Goal: Task Accomplishment & Management: Manage account settings

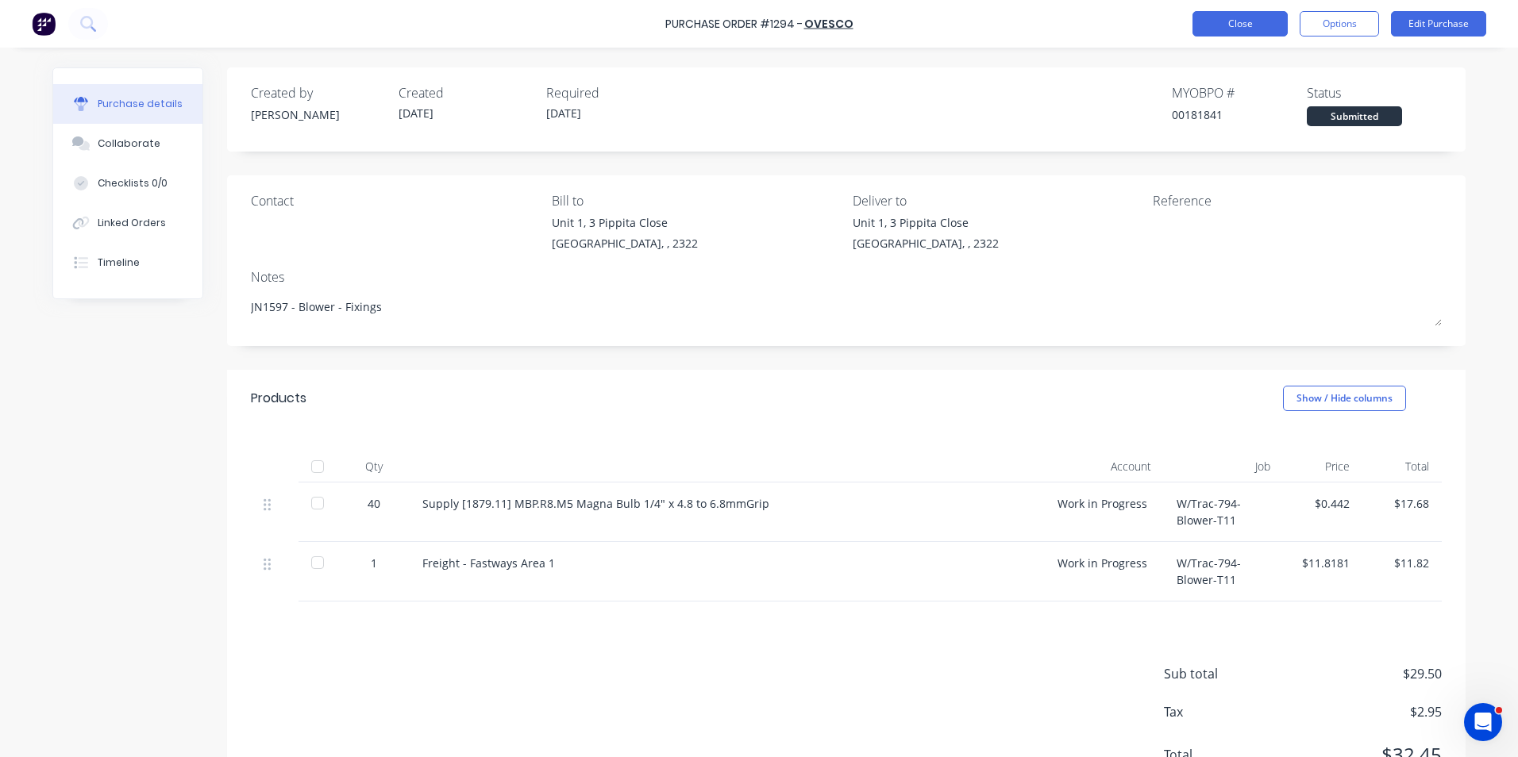
click at [1241, 26] on button "Close" at bounding box center [1239, 23] width 95 height 25
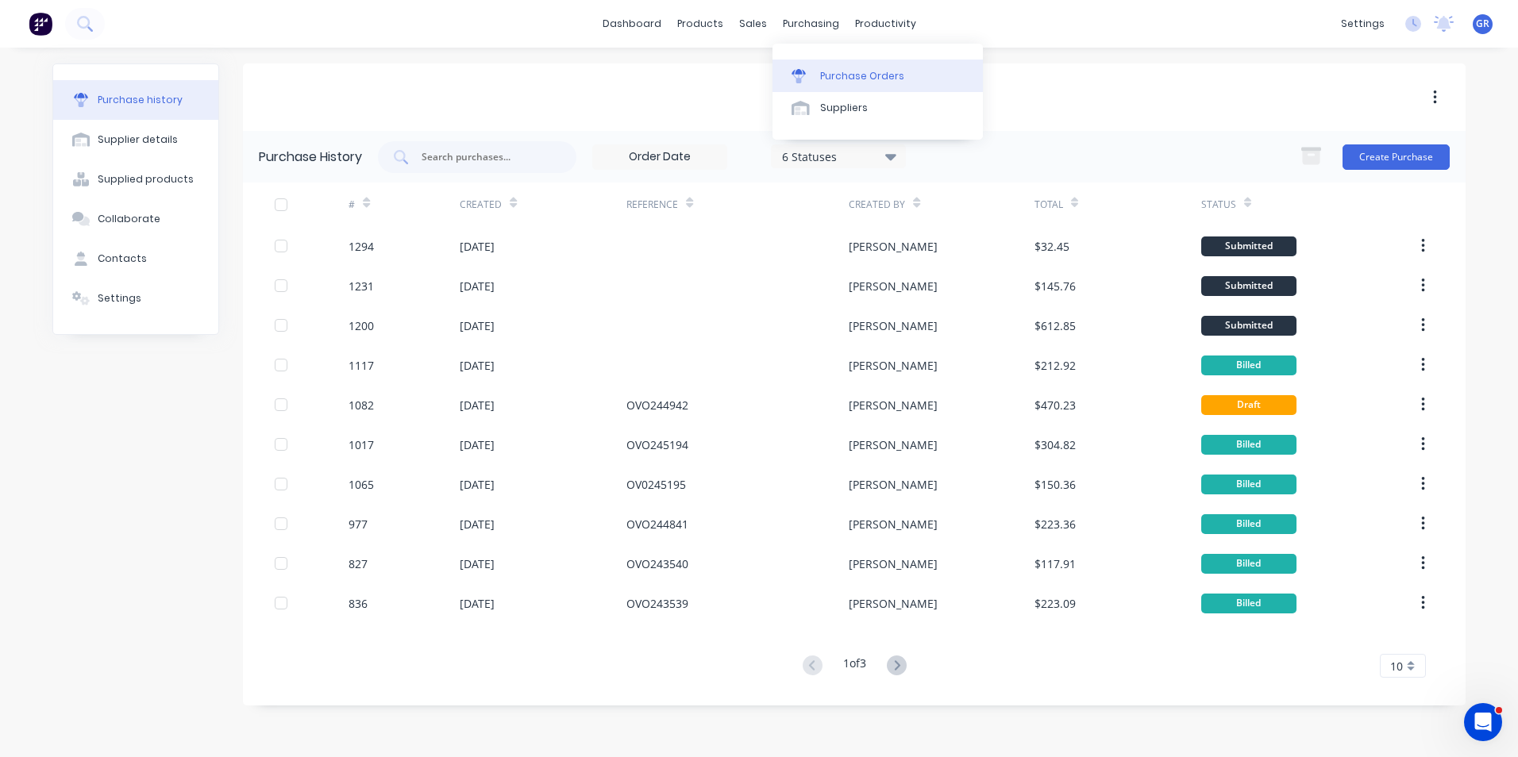
click at [845, 73] on div "Purchase Orders" at bounding box center [862, 76] width 84 height 14
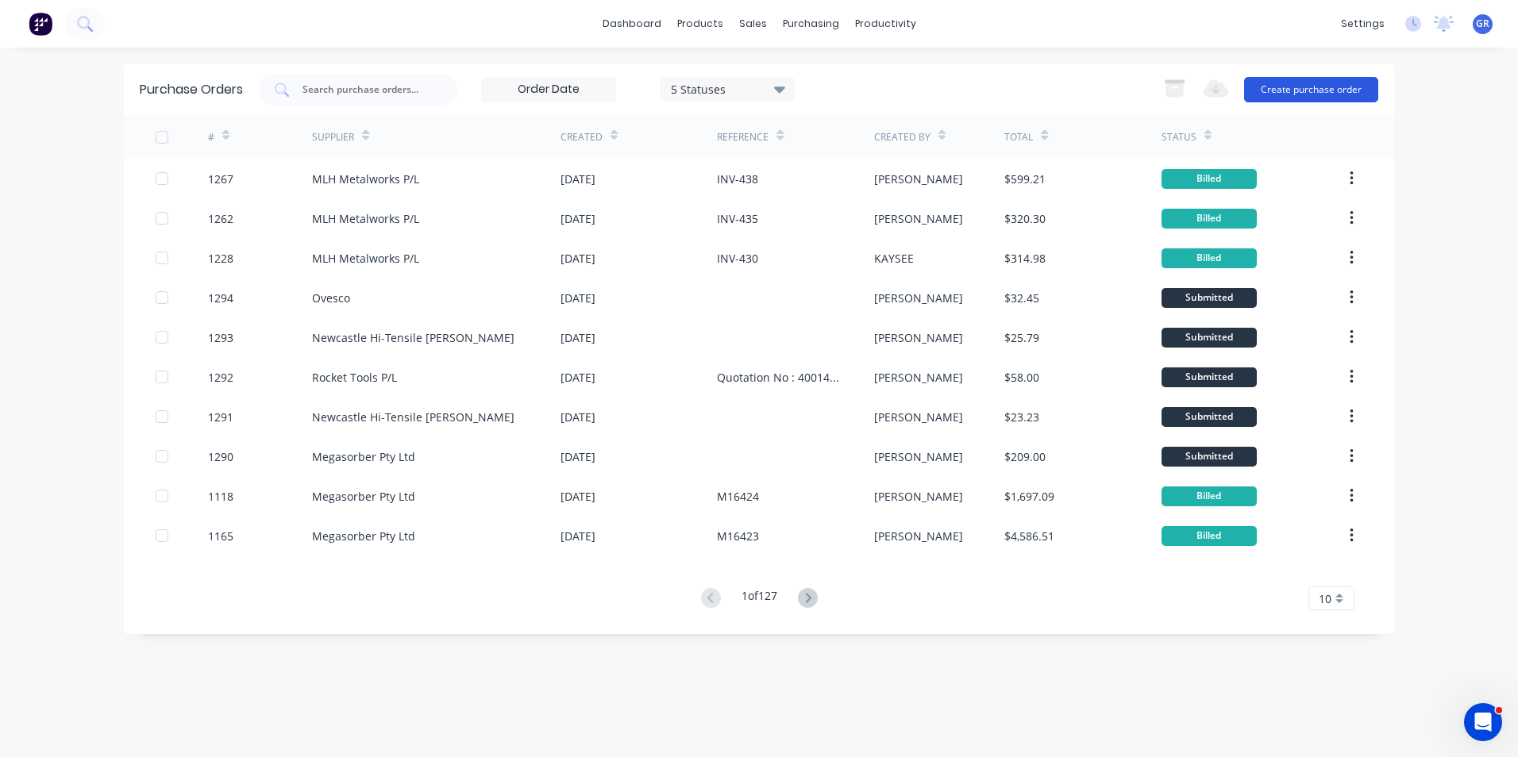
click at [1283, 90] on button "Create purchase order" at bounding box center [1311, 89] width 134 height 25
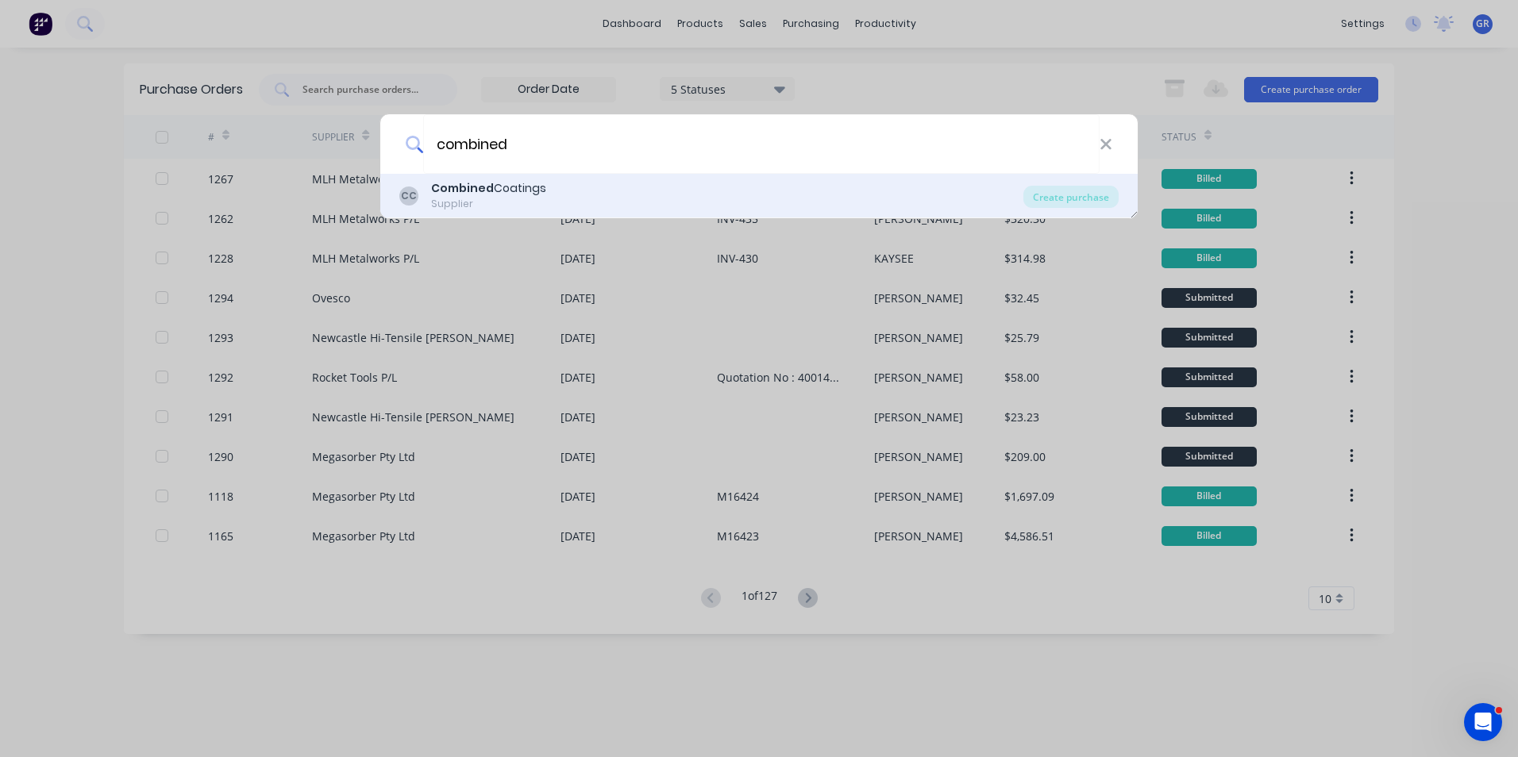
type input "combined"
click at [483, 187] on b "Combined" at bounding box center [462, 188] width 63 height 16
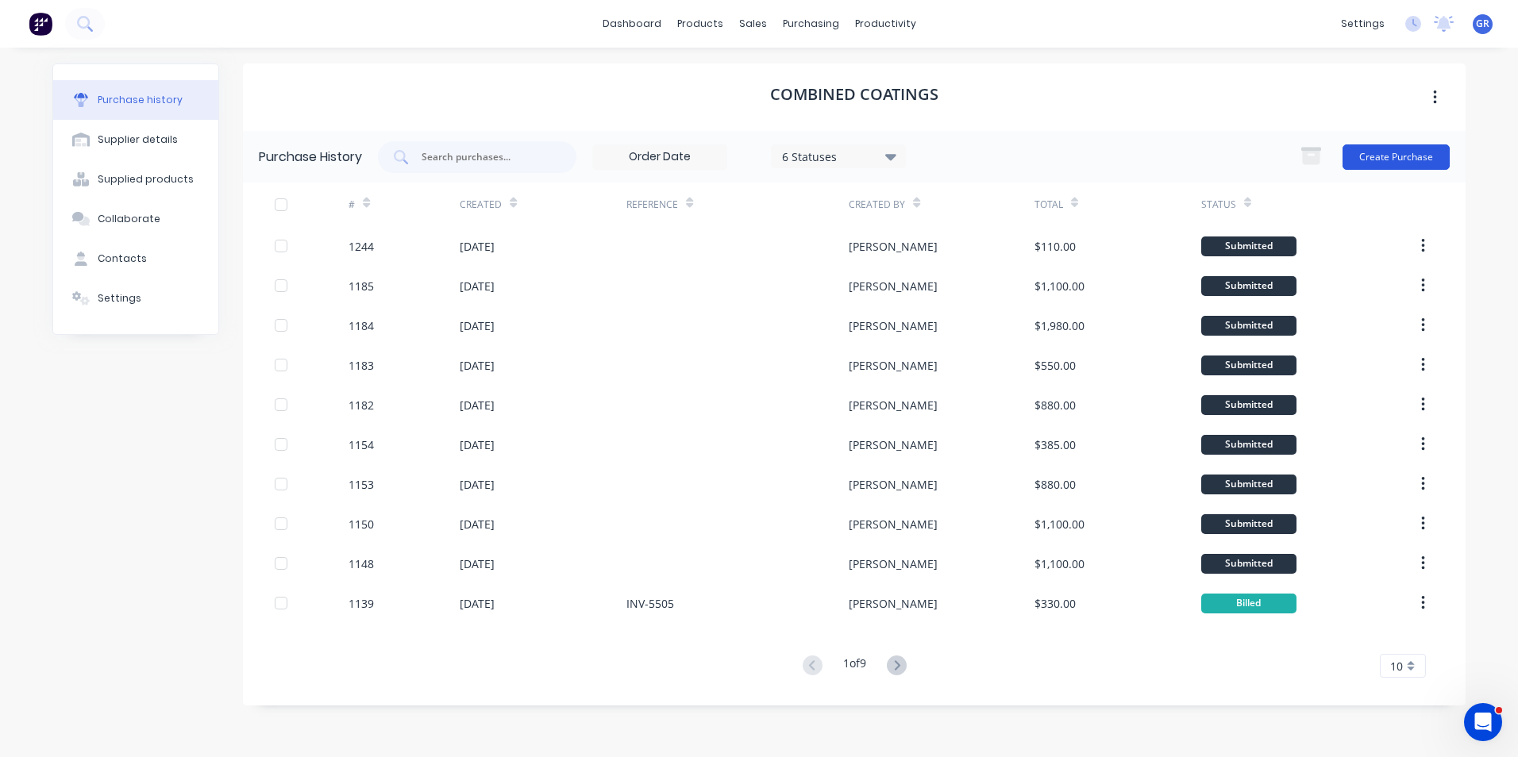
click at [1376, 156] on button "Create Purchase" at bounding box center [1395, 156] width 107 height 25
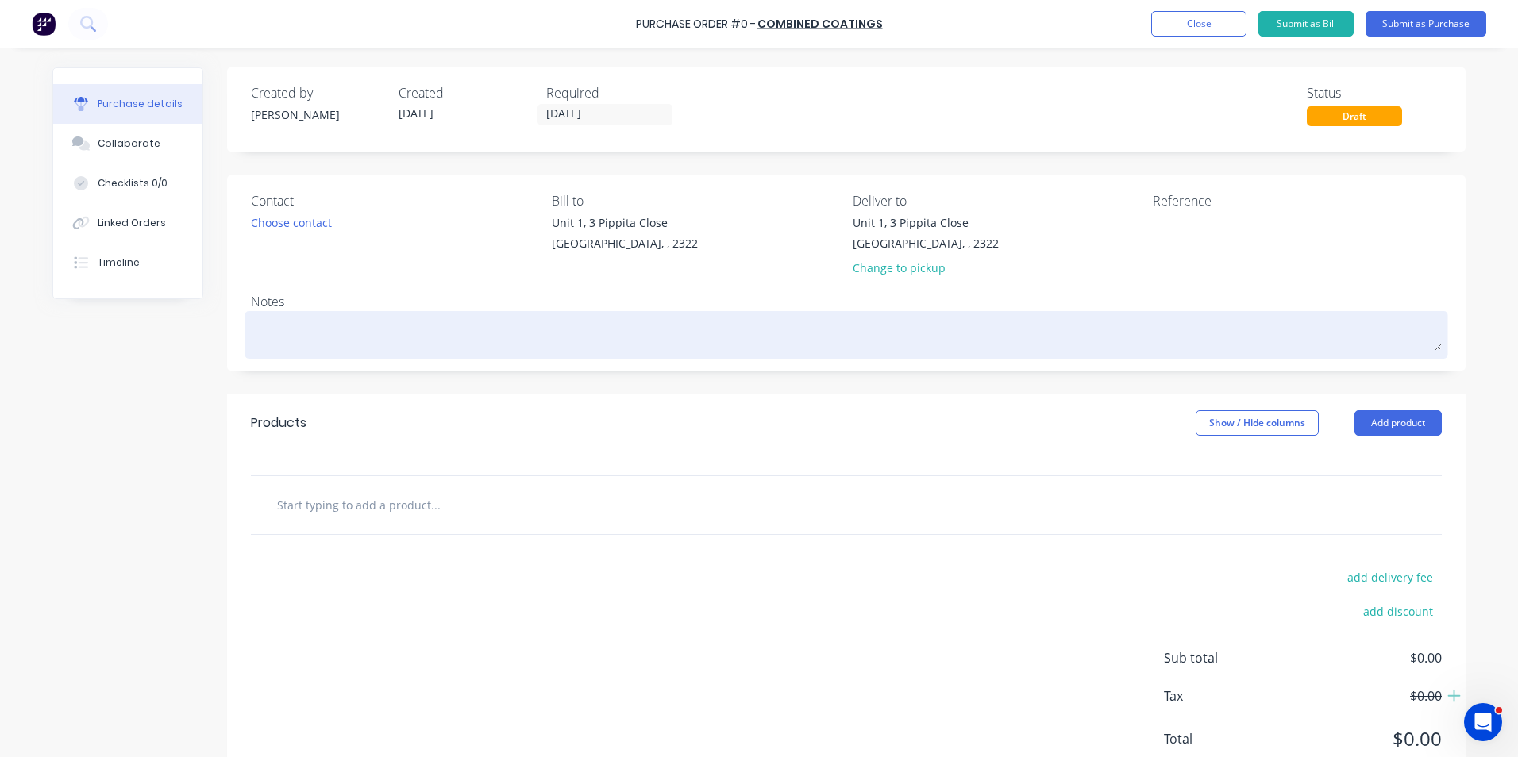
click at [271, 337] on textarea at bounding box center [846, 333] width 1191 height 36
click at [263, 332] on textarea "JN" at bounding box center [846, 333] width 1191 height 36
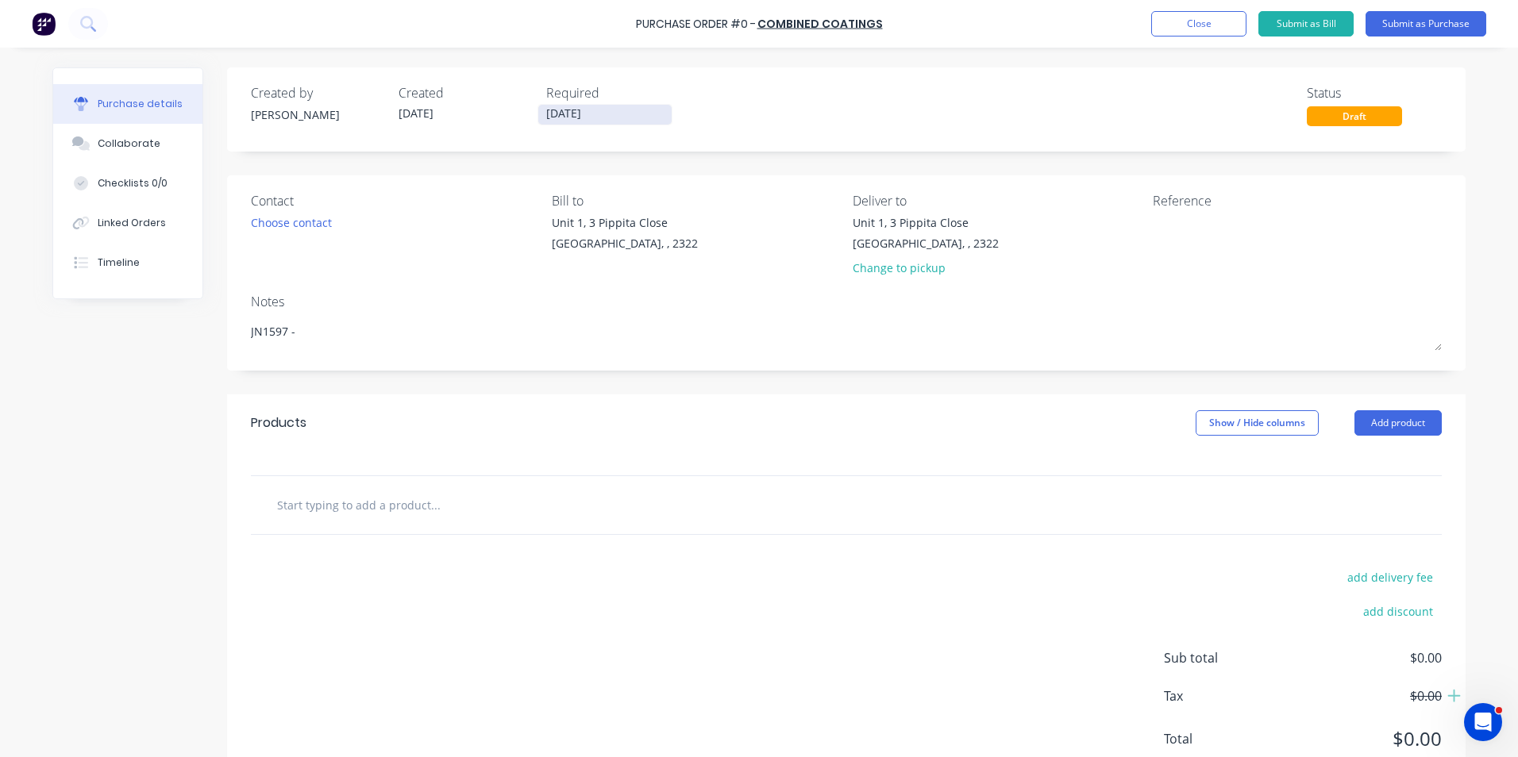
type textarea "JN1597 -"
click at [580, 111] on input "26/08/25" at bounding box center [604, 115] width 133 height 20
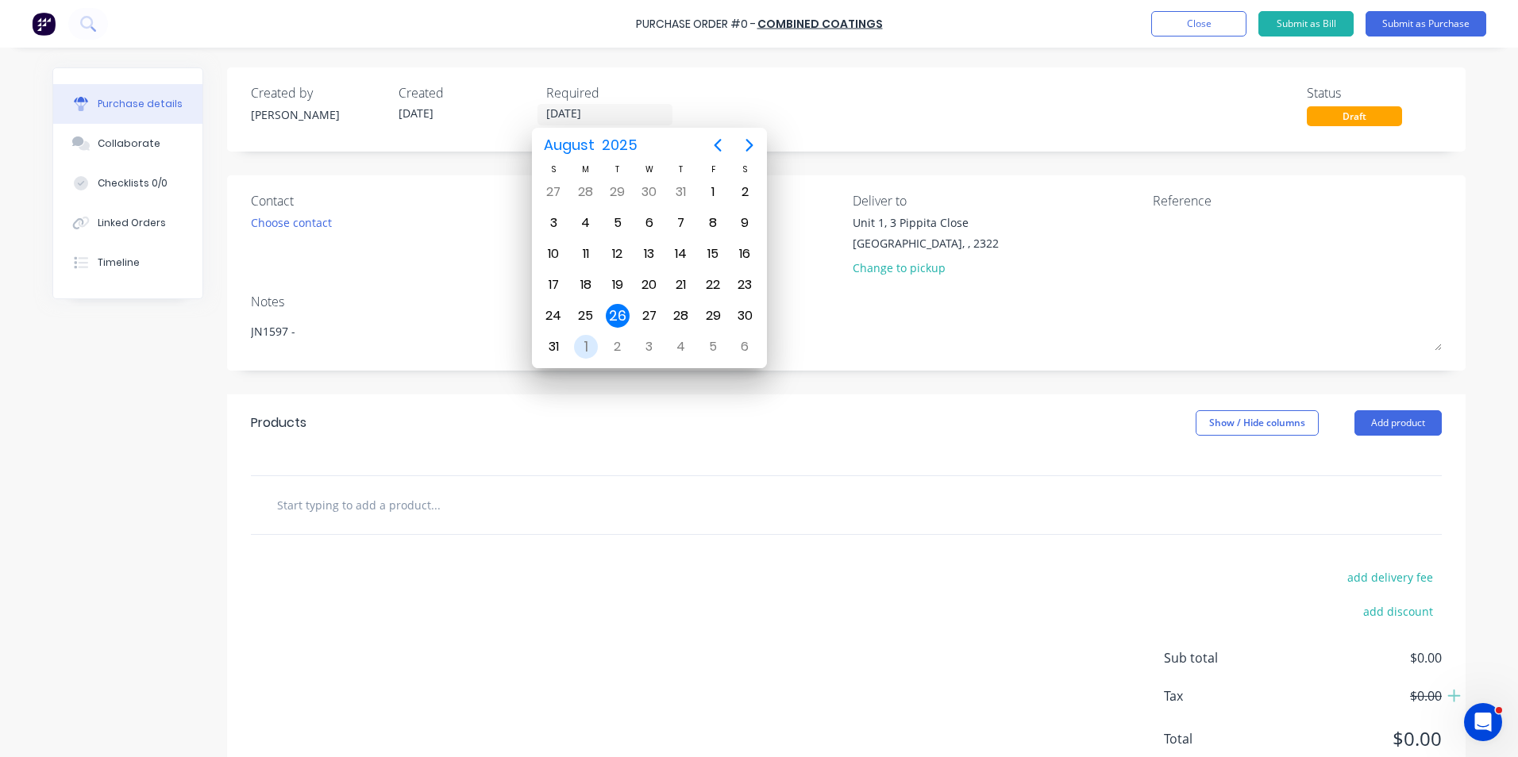
click at [580, 347] on div "1" at bounding box center [586, 347] width 24 height 24
type input "01/09/25"
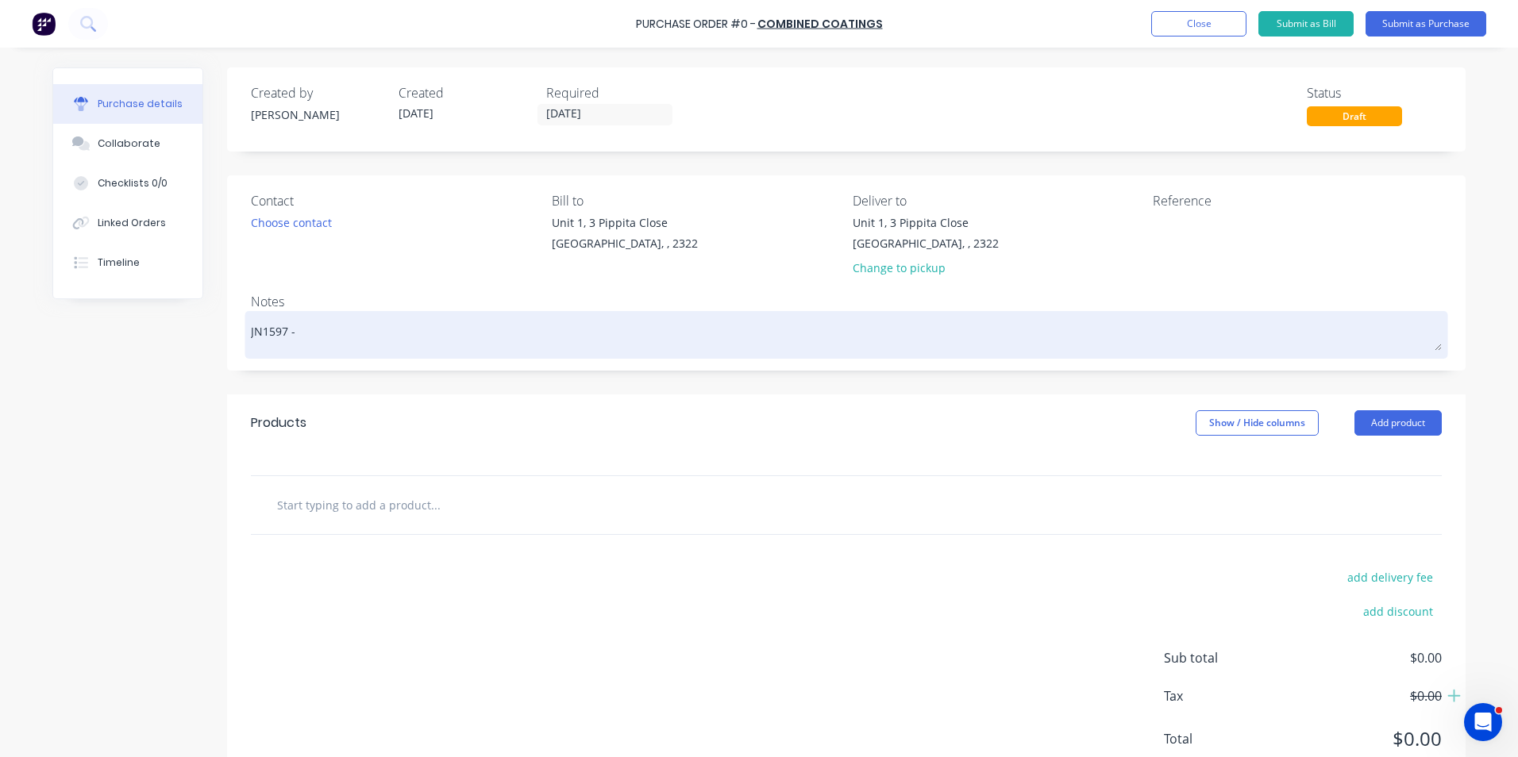
click at [316, 334] on textarea "JN1597 -" at bounding box center [846, 333] width 1191 height 36
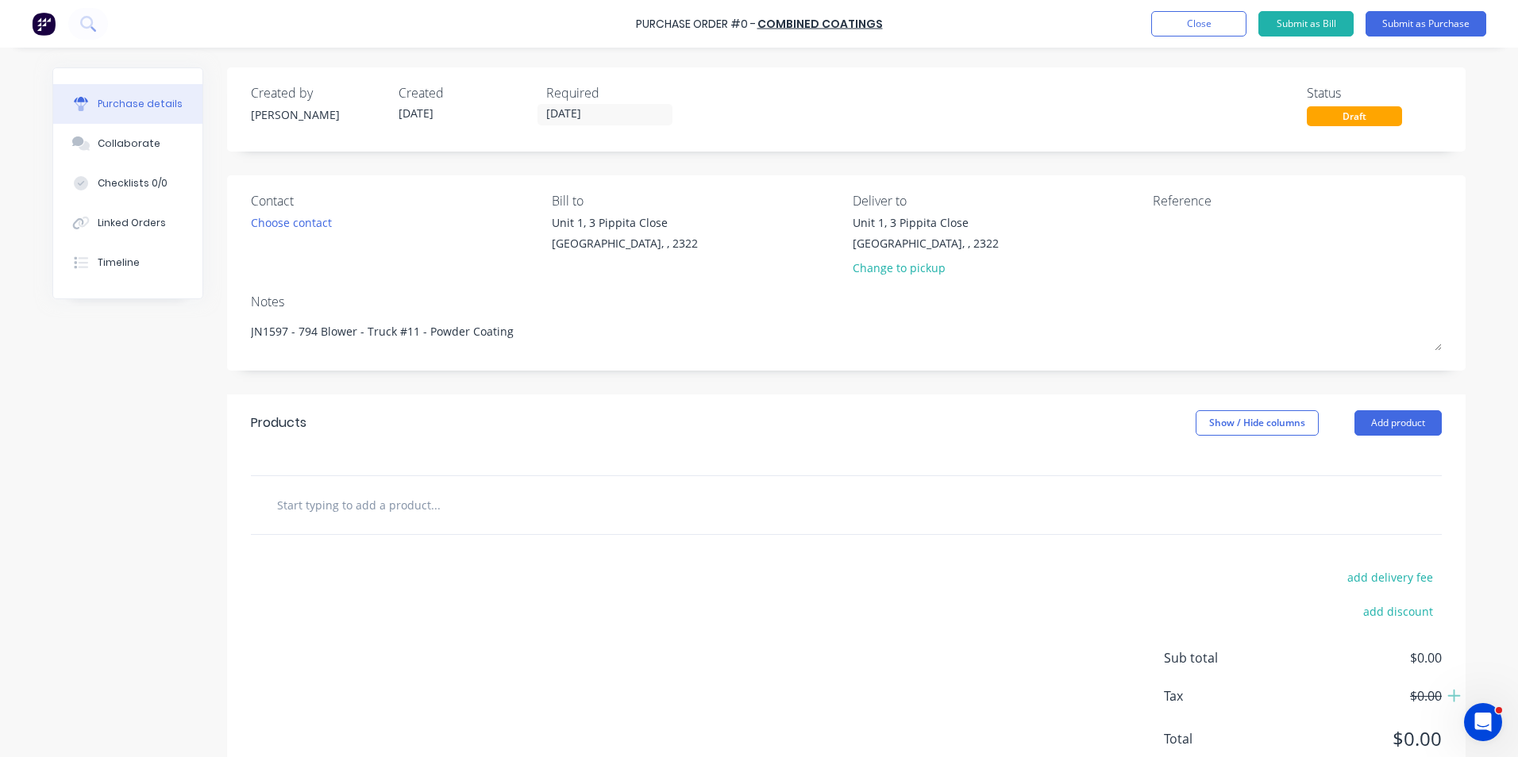
type textarea "JN1597 - 794 Blower - Truck #11 - Powder Coating"
click at [372, 506] on input "text" at bounding box center [434, 505] width 317 height 32
click at [377, 508] on input "text" at bounding box center [434, 505] width 317 height 32
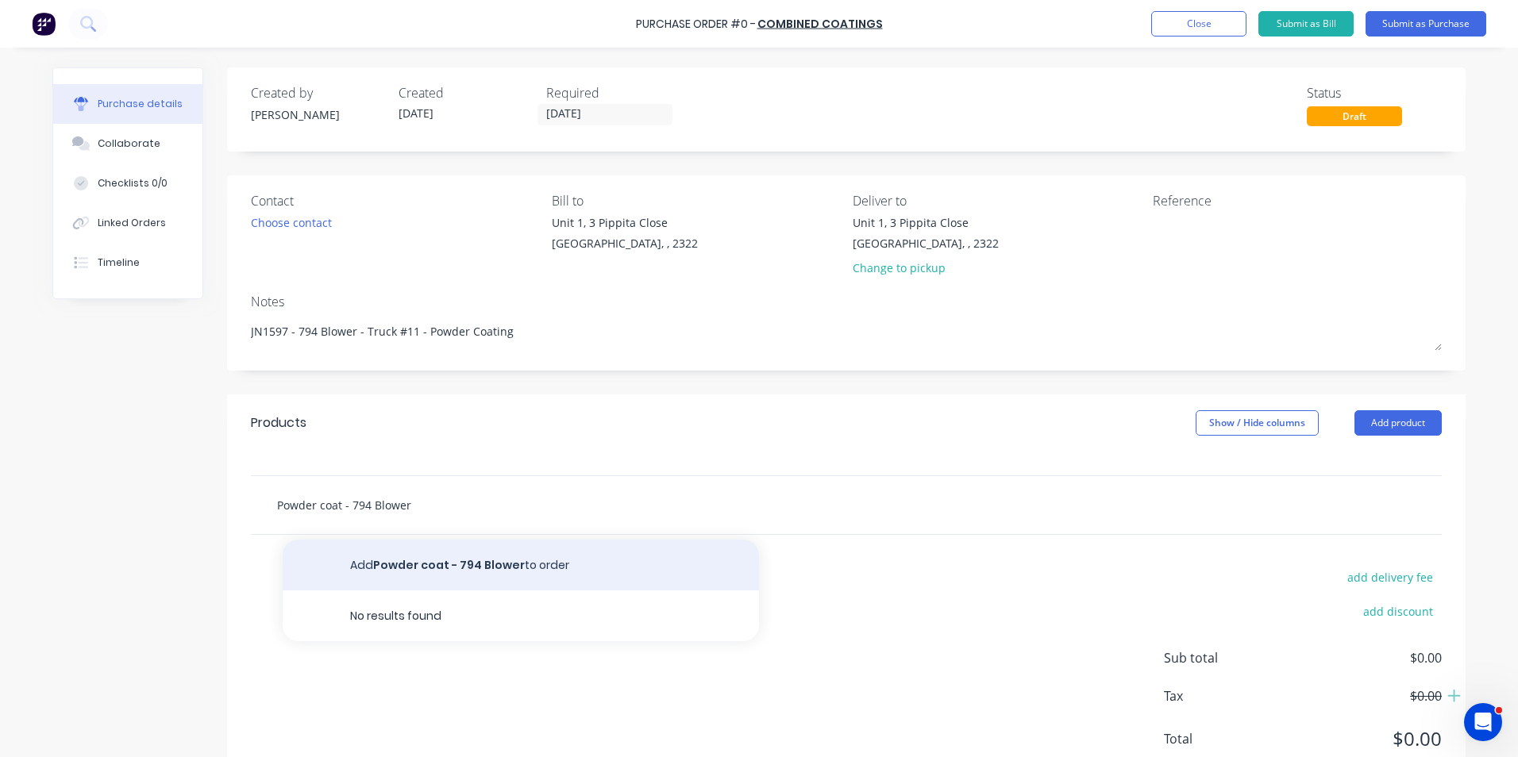
type input "Powder coat - 794 Blower"
click at [505, 564] on button "Add Powder coat - 794 Blower to order" at bounding box center [521, 565] width 476 height 51
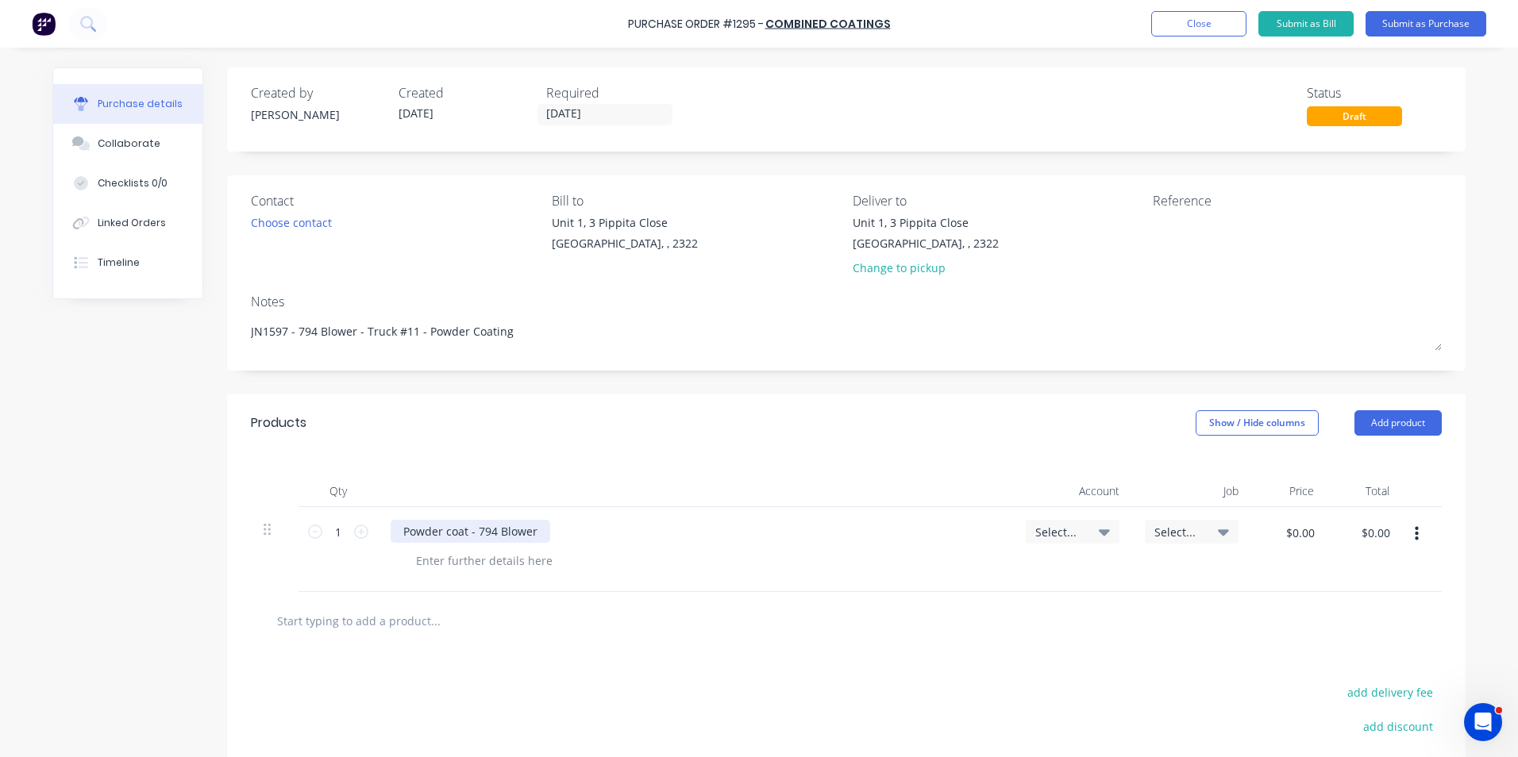
click at [534, 533] on div "Powder coat - 794 Blower" at bounding box center [471, 531] width 160 height 23
click at [474, 533] on div "Powder coat - 794 Blower Housing" at bounding box center [494, 531] width 206 height 23
click at [1061, 529] on span "Select..." at bounding box center [1059, 532] width 48 height 17
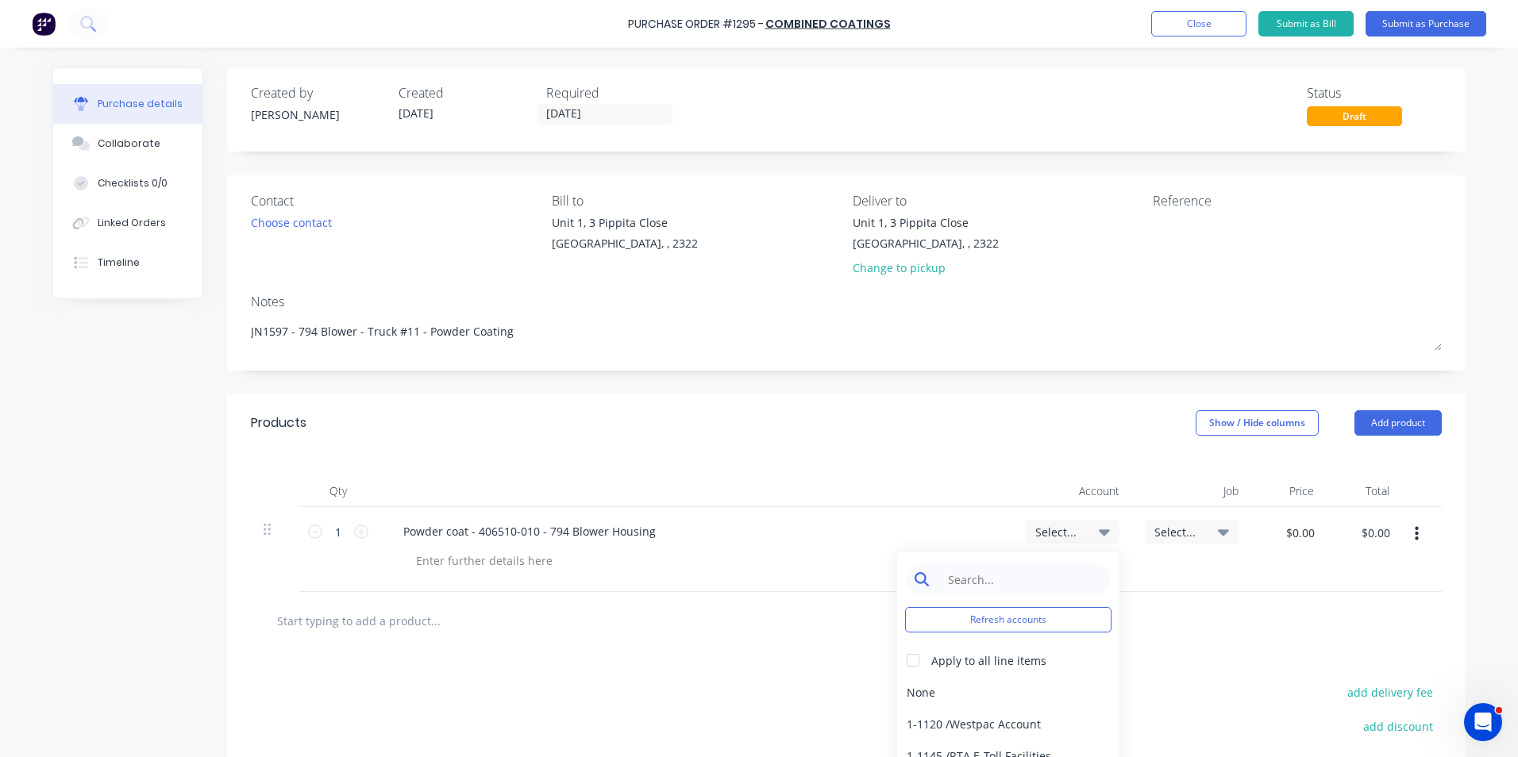
click at [972, 579] on input at bounding box center [1020, 580] width 163 height 32
type input "1-14"
click at [967, 692] on div "1-1400 / Work in Progress" at bounding box center [1008, 692] width 222 height 32
click at [1183, 529] on span "Select..." at bounding box center [1178, 532] width 48 height 17
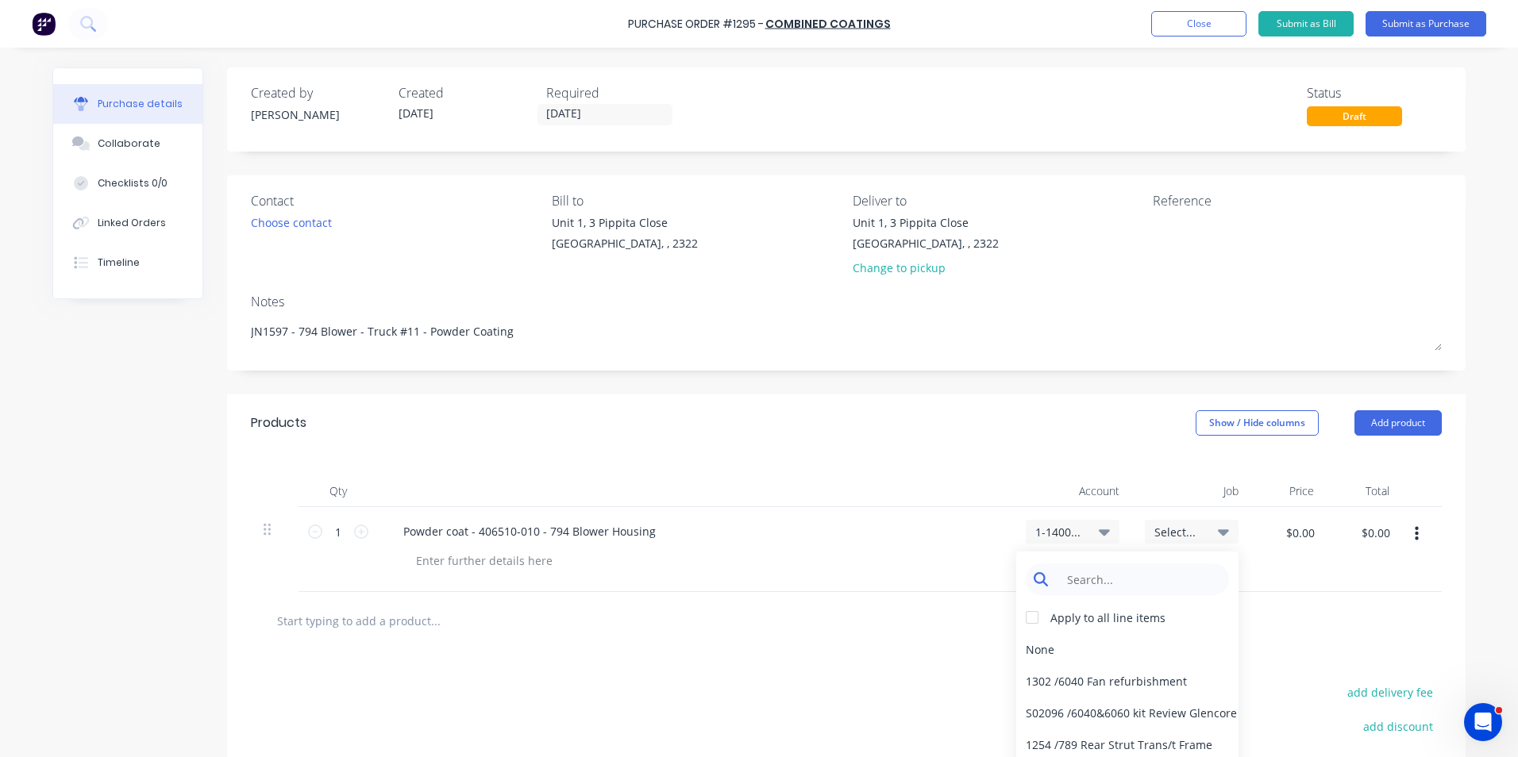
click at [1122, 581] on input at bounding box center [1139, 580] width 163 height 32
type input "1597"
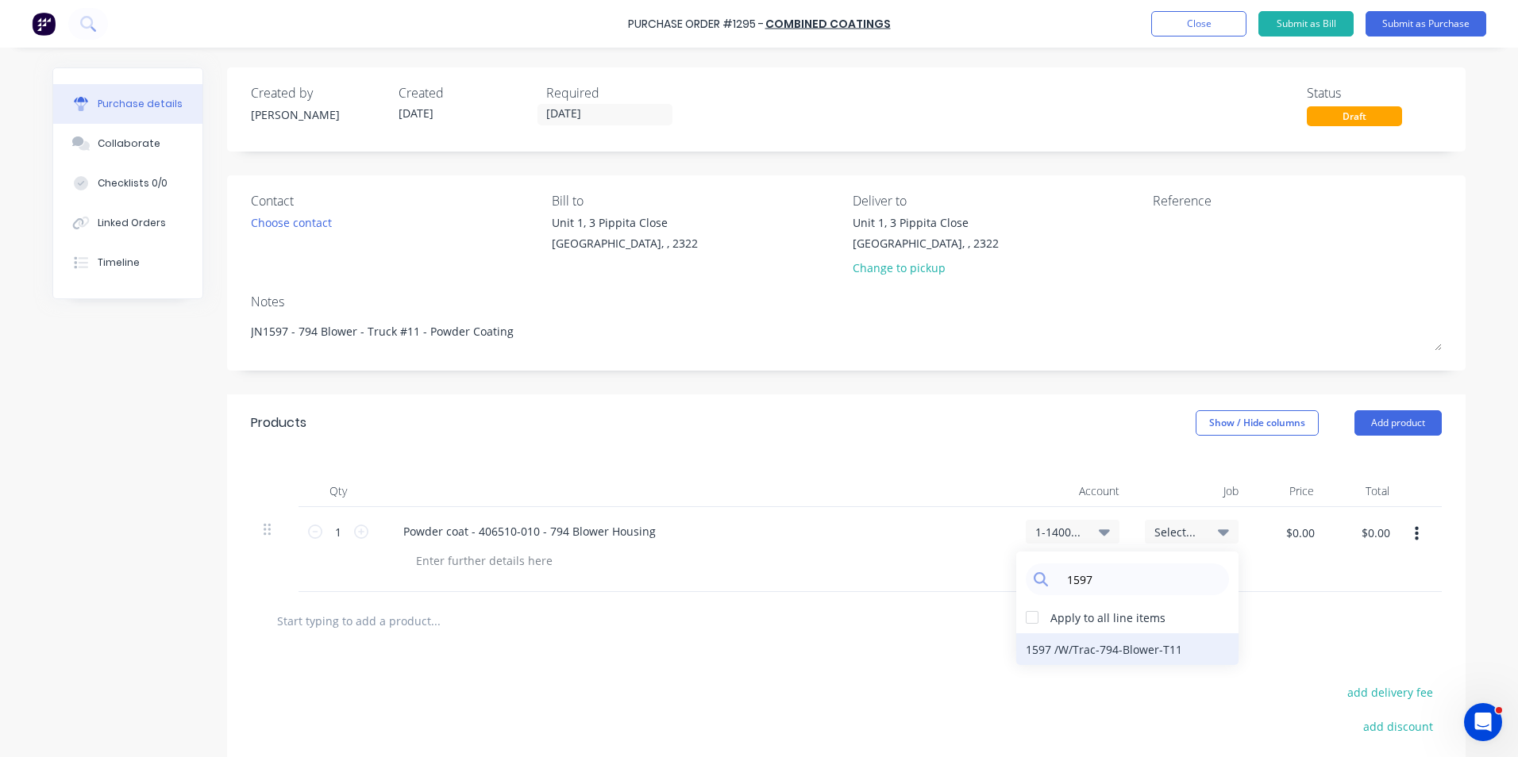
click at [1160, 647] on div "1597 / W/Trac-794-Blower-T11" at bounding box center [1127, 649] width 222 height 32
click at [1293, 533] on input "$0.00" at bounding box center [1300, 532] width 48 height 25
type input "$500.00"
click at [1306, 574] on div "$500.00 500" at bounding box center [1288, 549] width 75 height 85
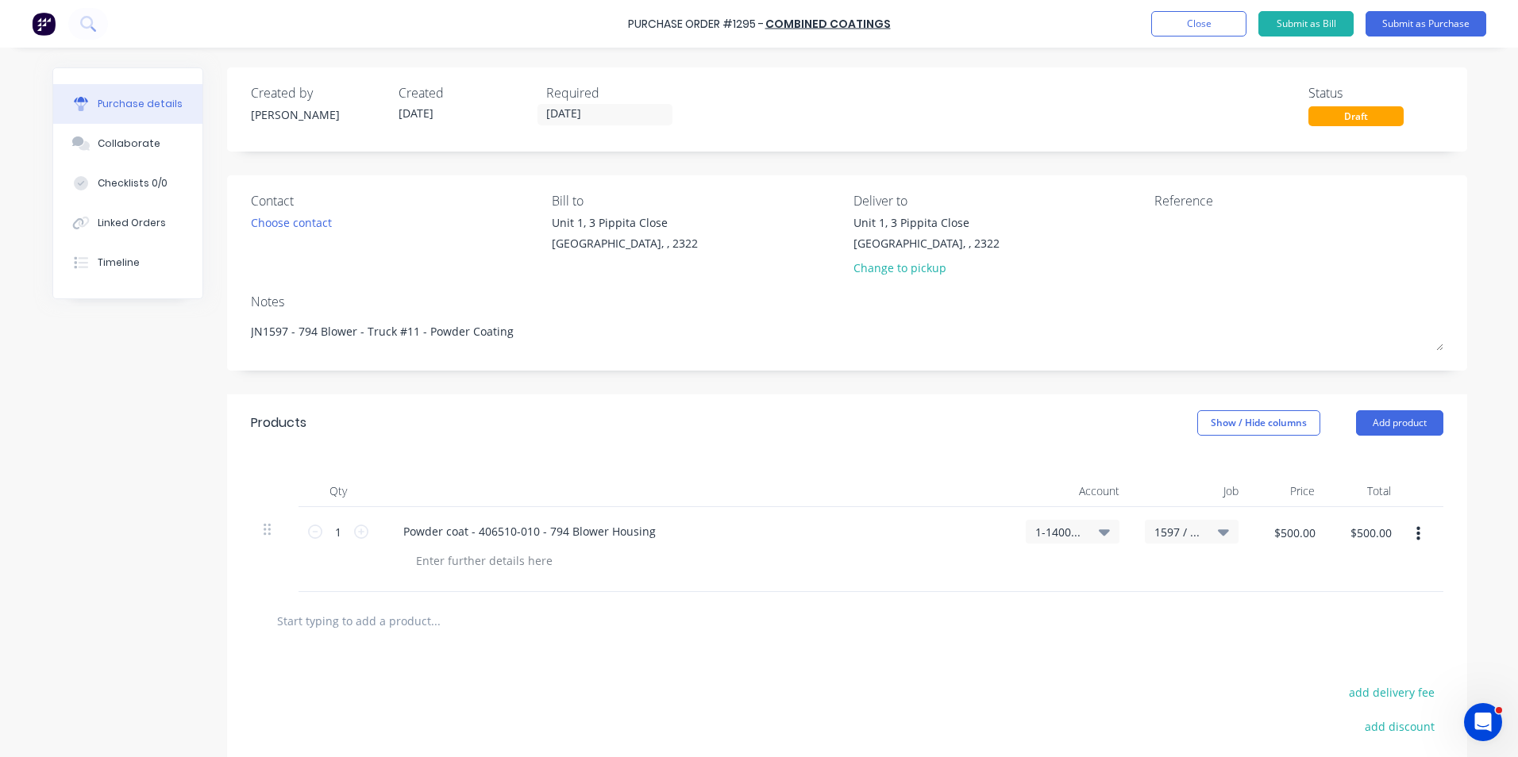
click at [1416, 533] on icon "button" at bounding box center [1418, 534] width 4 height 14
click at [1347, 608] on button "Duplicate" at bounding box center [1369, 608] width 135 height 32
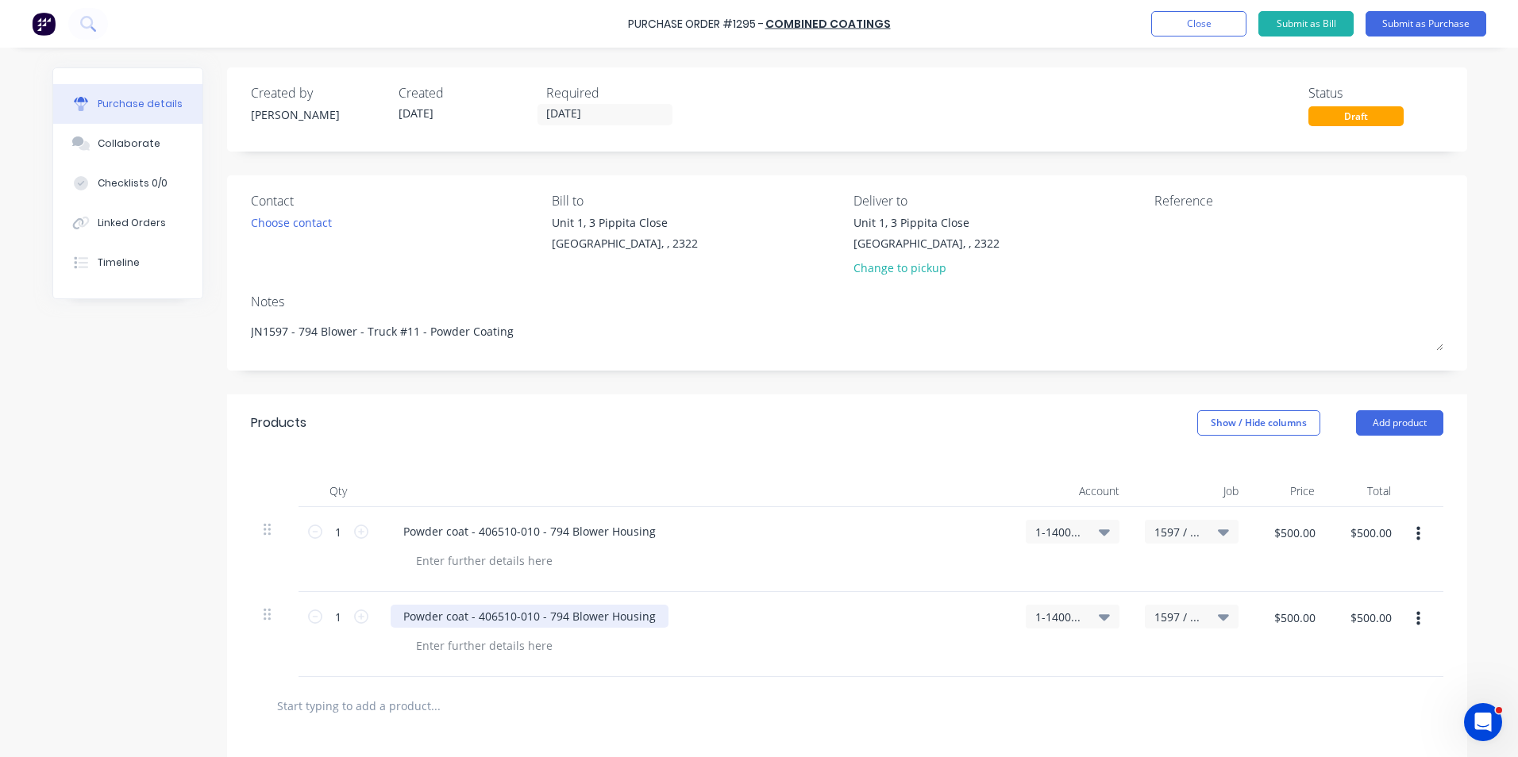
click at [529, 618] on div "Powder coat - 406510-010 - 794 Blower Housing" at bounding box center [530, 616] width 278 height 23
drag, startPoint x: 645, startPoint y: 615, endPoint x: 603, endPoint y: 618, distance: 42.1
click at [603, 618] on div "Powder coat - 406510-015 - 794 Blower Housing" at bounding box center [530, 616] width 278 height 23
click at [456, 560] on div at bounding box center [484, 560] width 162 height 23
click at [410, 560] on div "New CAT Yellow" at bounding box center [458, 560] width 110 height 23
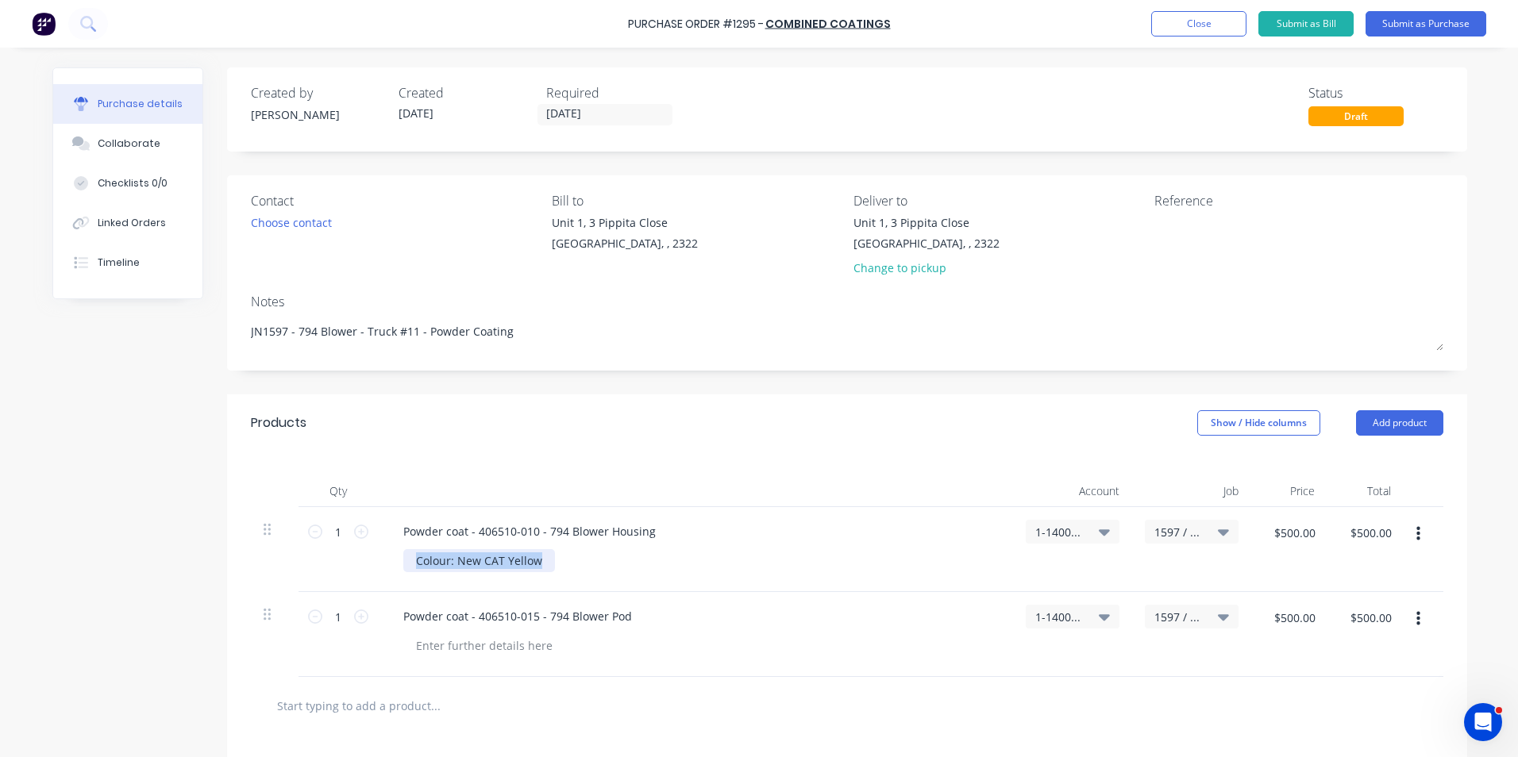
drag, startPoint x: 533, startPoint y: 560, endPoint x: 411, endPoint y: 560, distance: 121.4
click at [411, 560] on div "Colour: New CAT Yellow" at bounding box center [479, 560] width 152 height 23
copy div "Colour: New CAT Yellow"
click at [451, 641] on div at bounding box center [484, 645] width 162 height 23
paste div
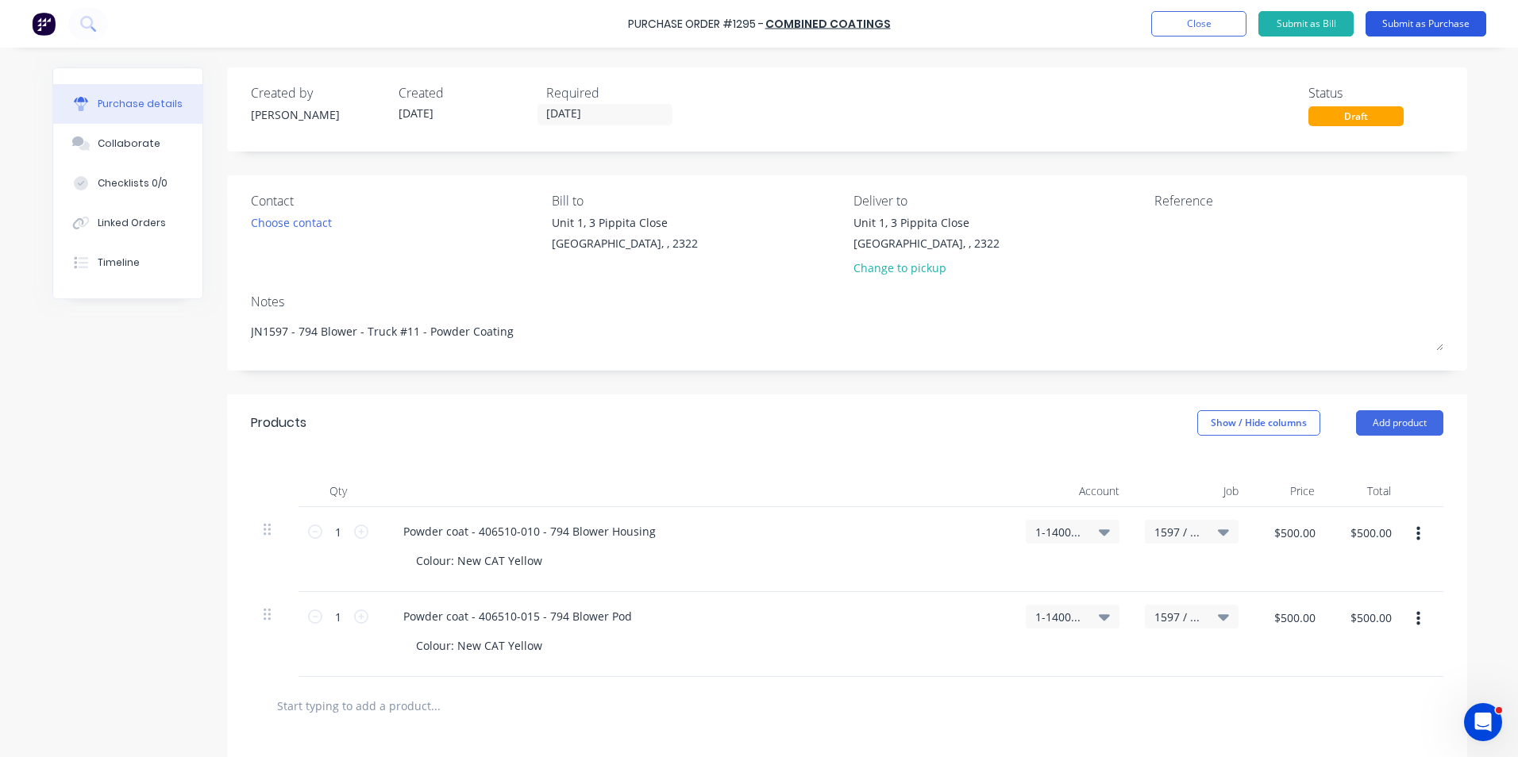
click at [1441, 18] on button "Submit as Purchase" at bounding box center [1425, 23] width 121 height 25
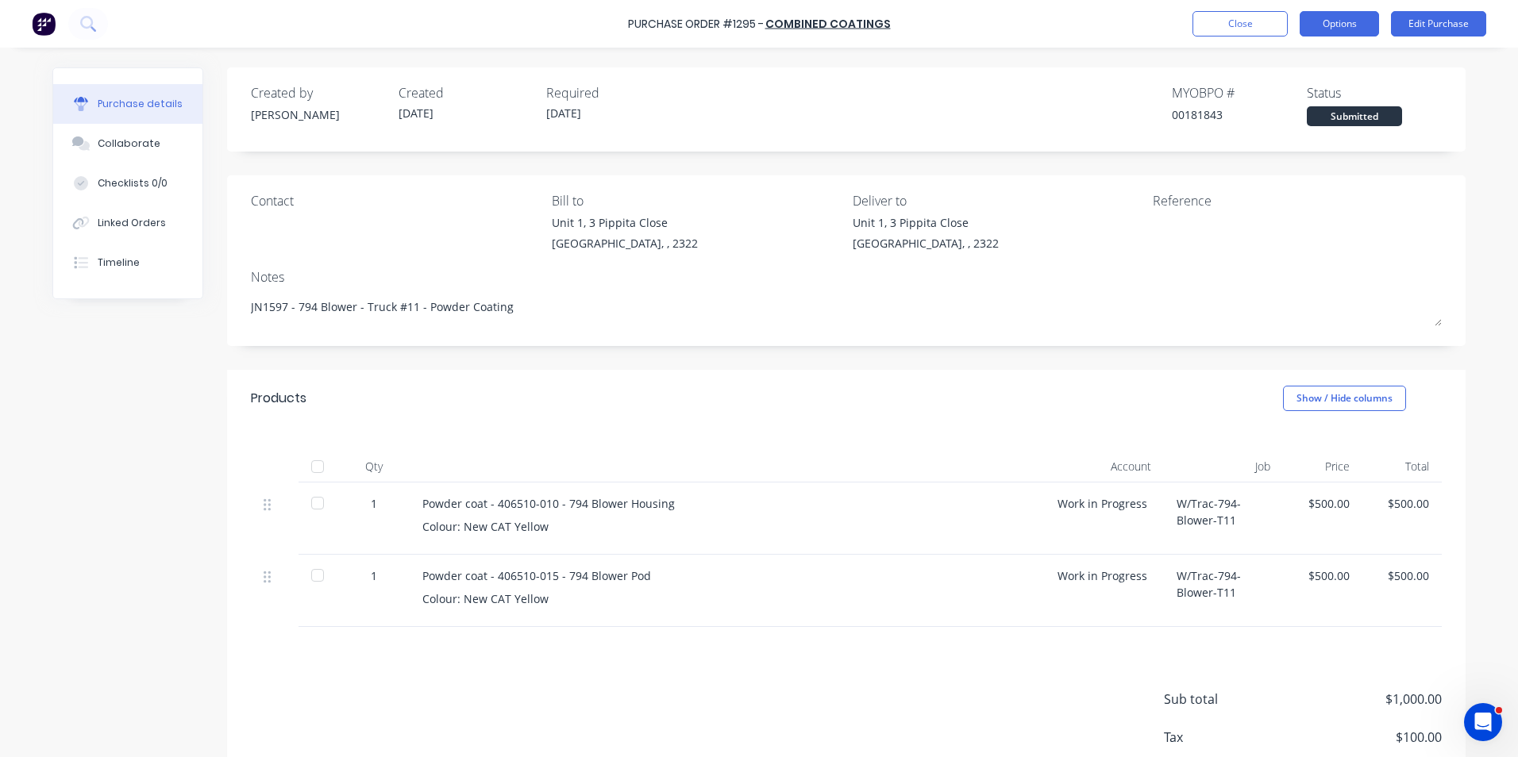
click at [1341, 23] on button "Options" at bounding box center [1338, 23] width 79 height 25
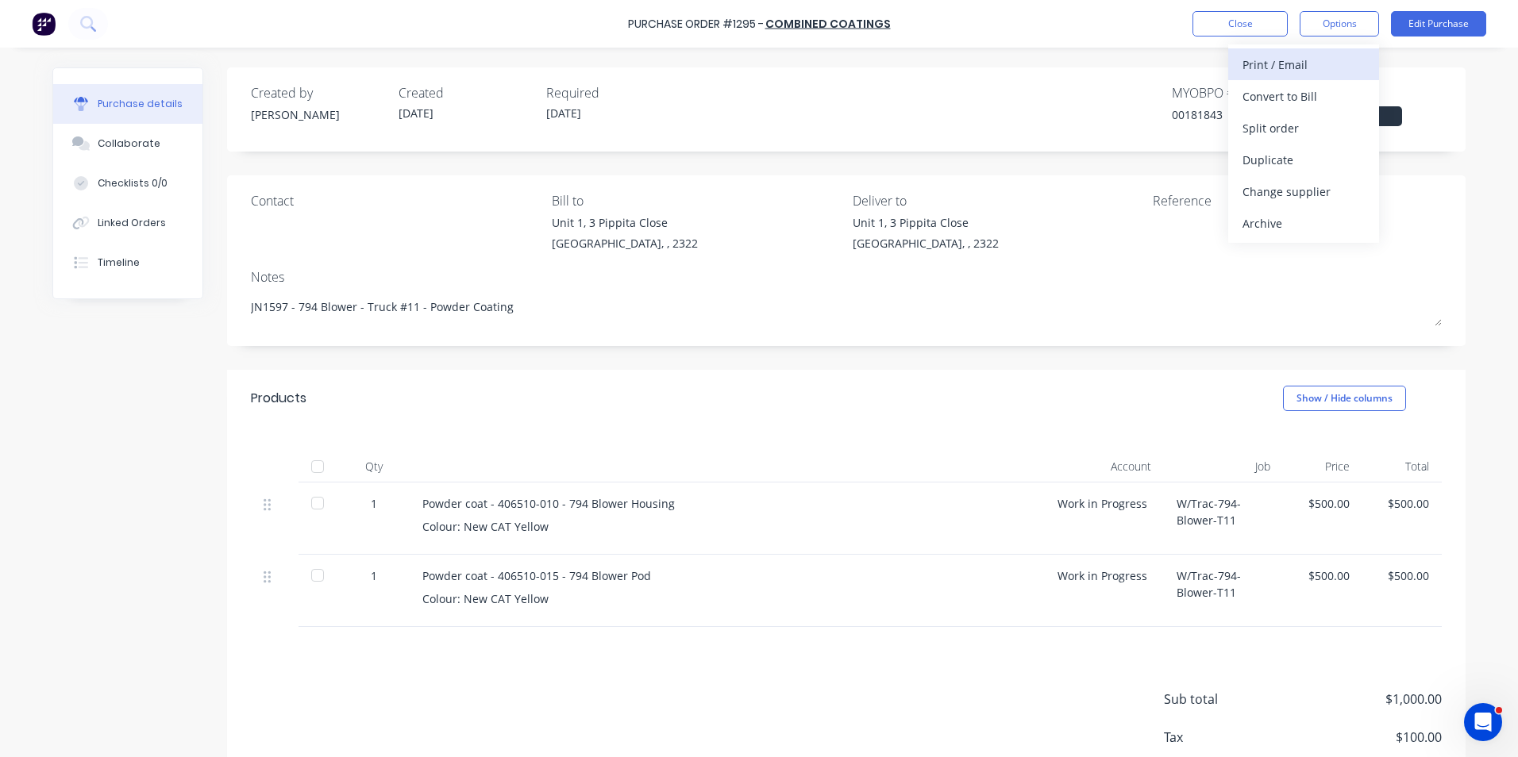
click at [1284, 59] on div "Print / Email" at bounding box center [1303, 64] width 122 height 23
click at [1288, 101] on div "With pricing" at bounding box center [1303, 96] width 122 height 23
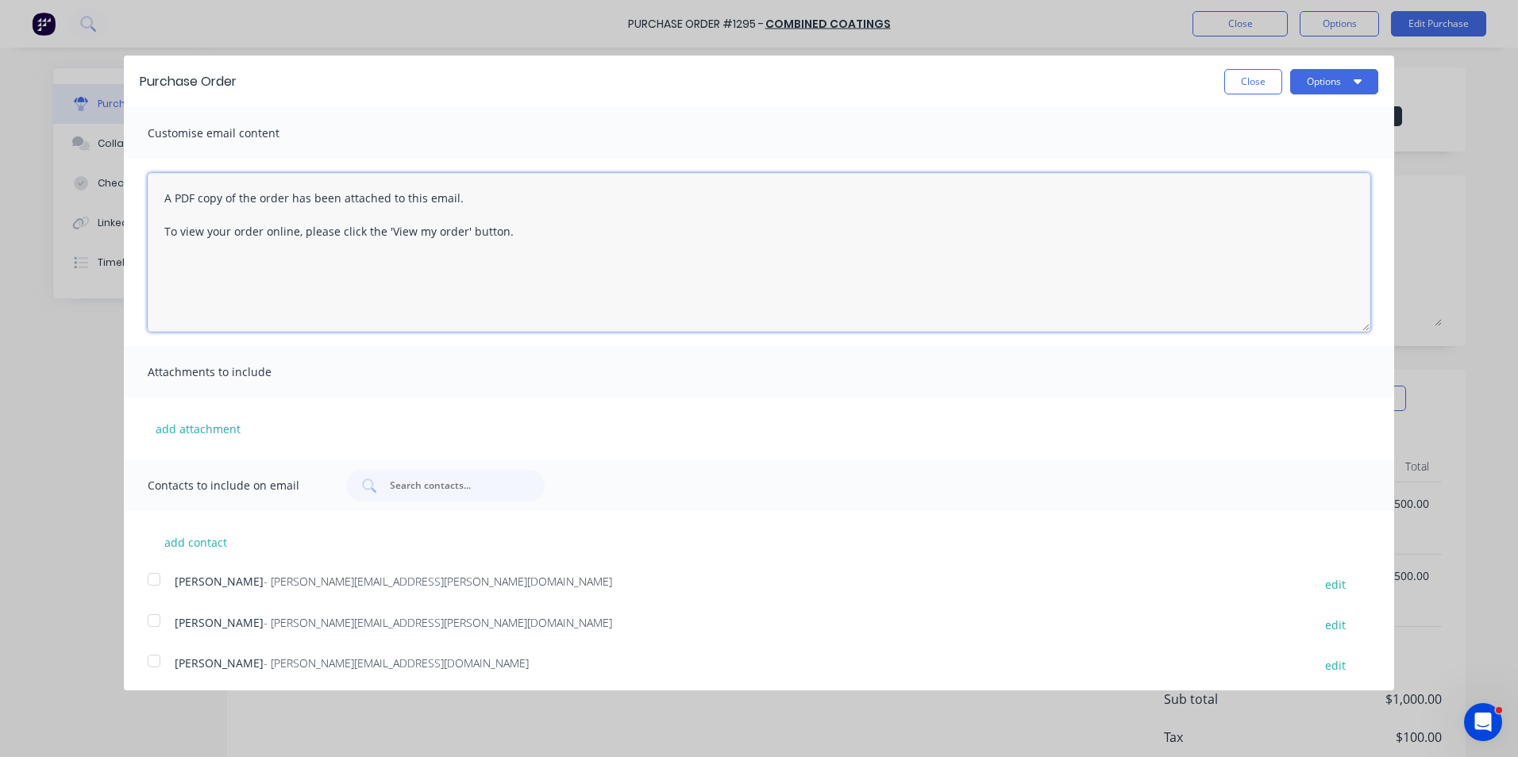
drag, startPoint x: 519, startPoint y: 232, endPoint x: 145, endPoint y: 213, distance: 374.3
click at [154, 198] on textarea "A PDF copy of the order has been attached to this email. To view your order onl…" at bounding box center [759, 252] width 1222 height 159
type textarea "Hi Simon, PO attached as per your quote, the workshop will advise when to expec…"
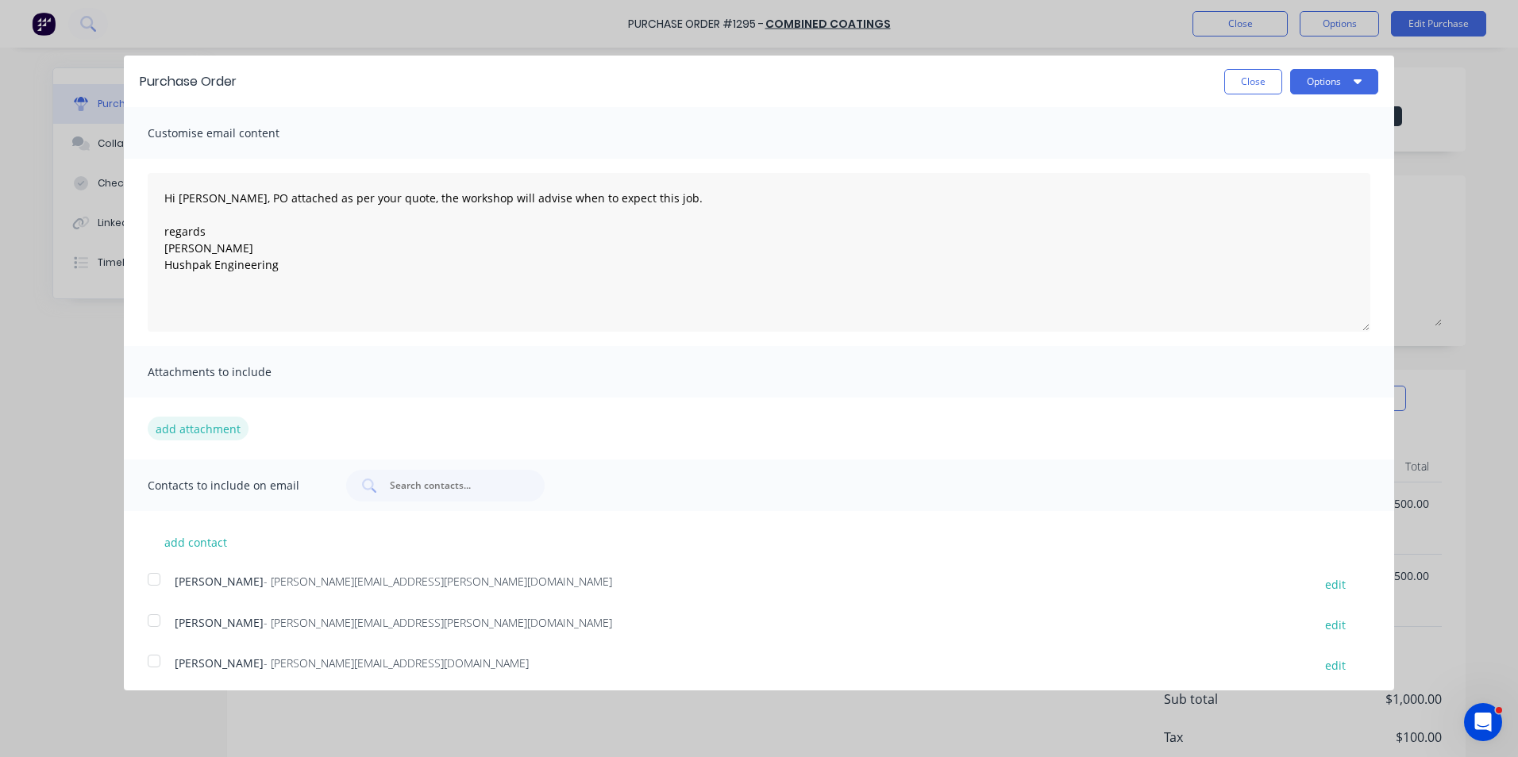
click at [183, 427] on button "add attachment" at bounding box center [198, 429] width 101 height 24
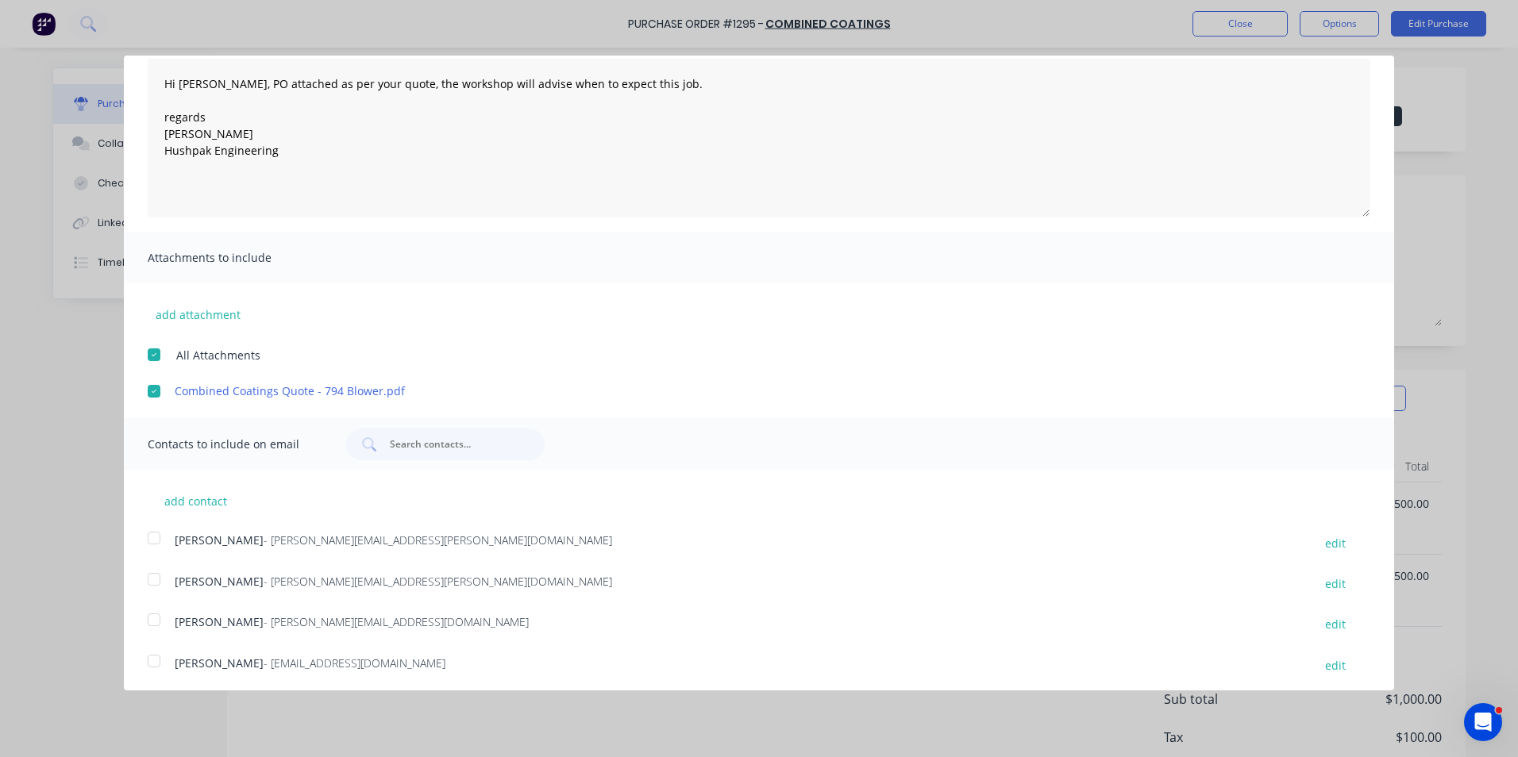
scroll to position [119, 0]
click at [153, 577] on div at bounding box center [154, 575] width 32 height 32
click at [153, 654] on div at bounding box center [154, 657] width 32 height 32
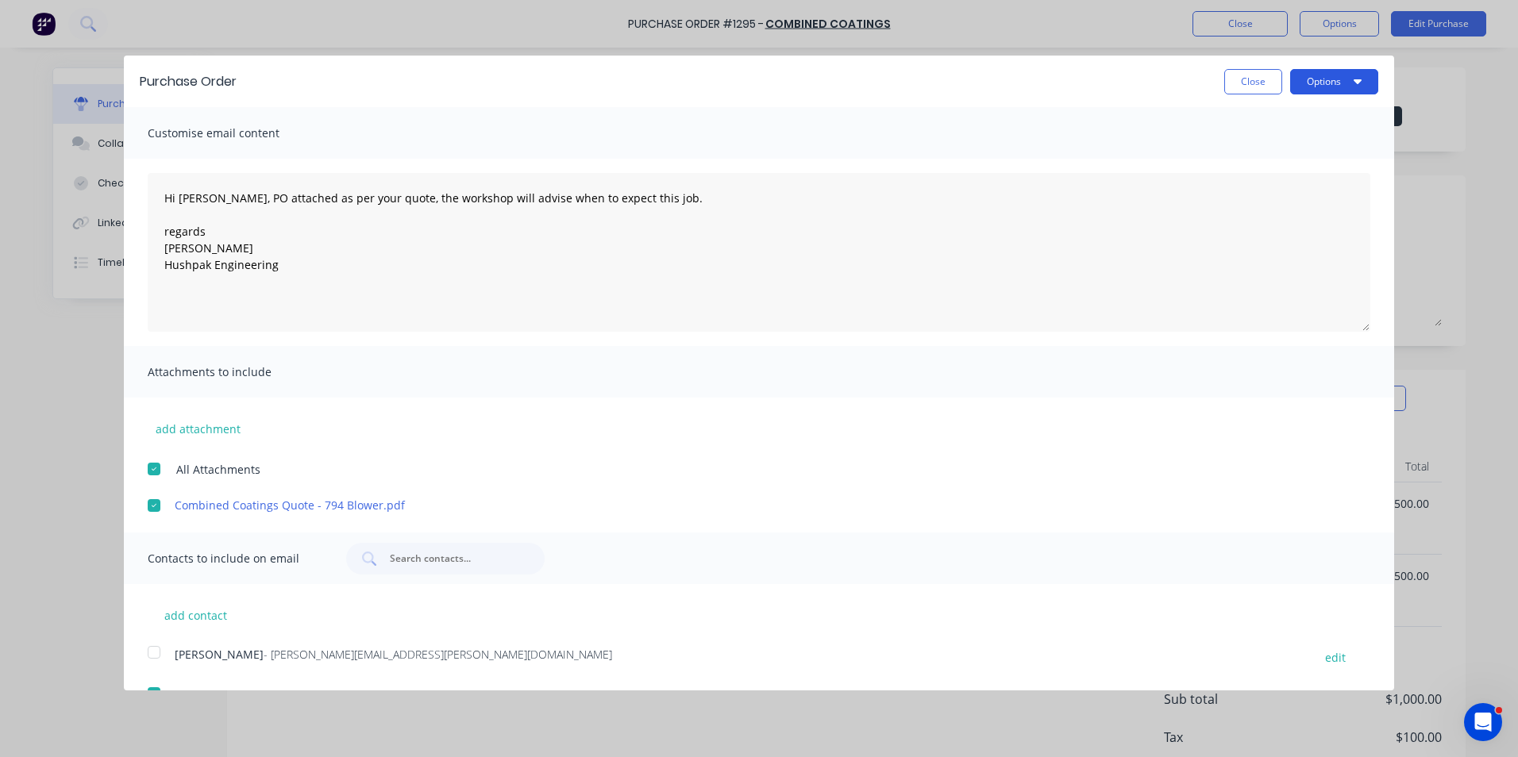
click at [1311, 79] on button "Options" at bounding box center [1334, 81] width 88 height 25
click at [1259, 156] on div "Email" at bounding box center [1302, 153] width 122 height 23
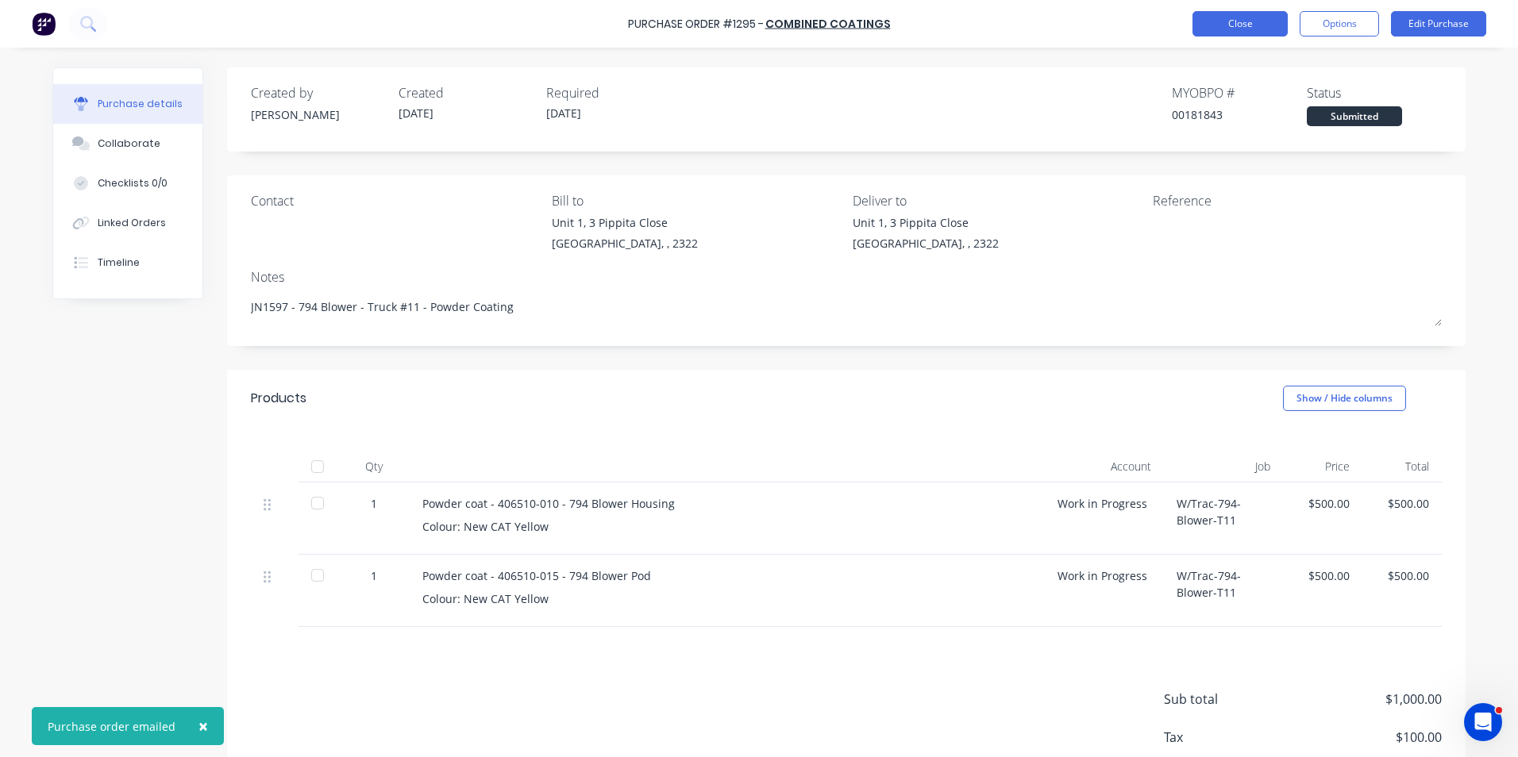
click at [1229, 25] on button "Close" at bounding box center [1239, 23] width 95 height 25
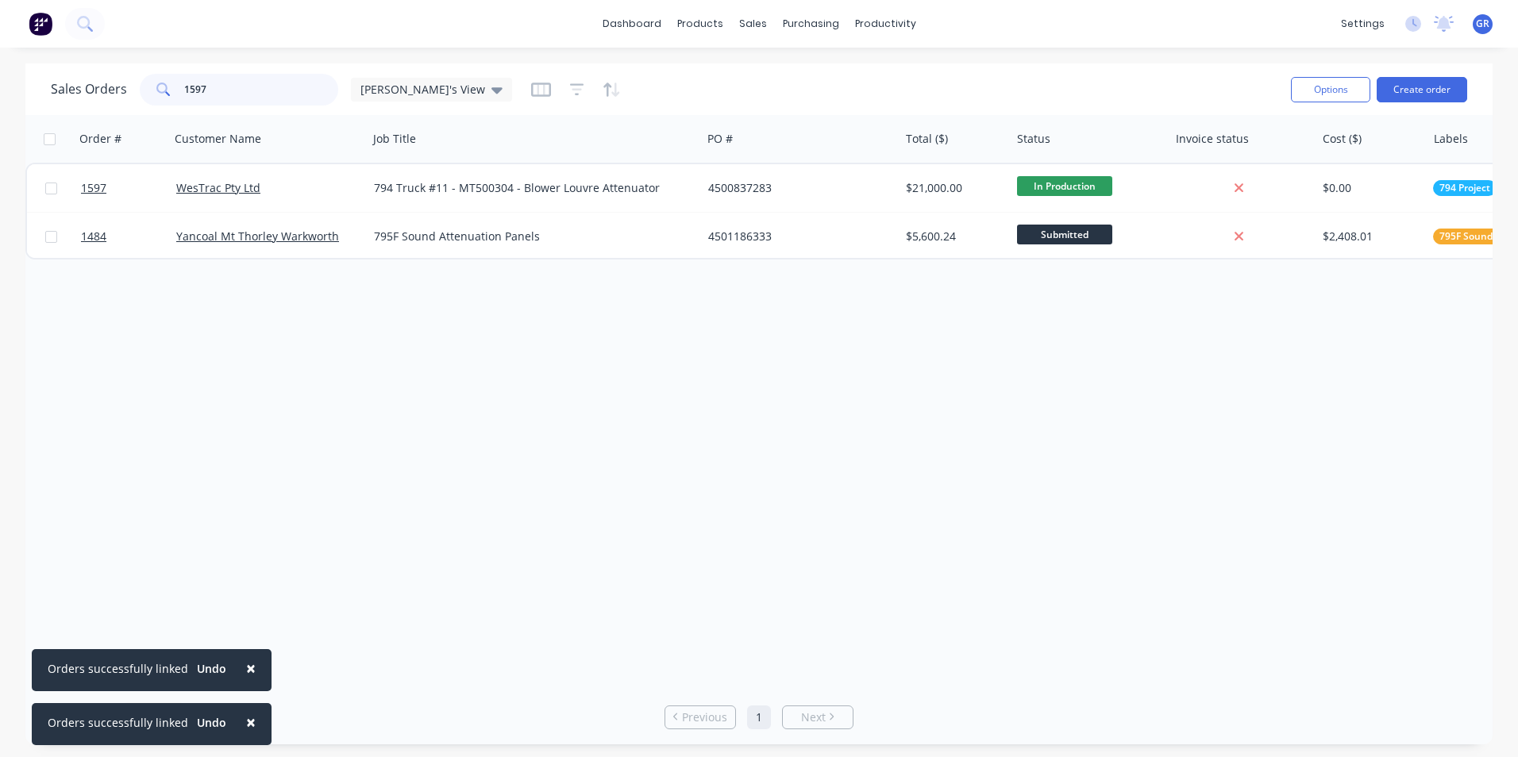
drag, startPoint x: 235, startPoint y: 89, endPoint x: 176, endPoint y: 90, distance: 58.7
click at [176, 90] on div "1597" at bounding box center [239, 90] width 198 height 32
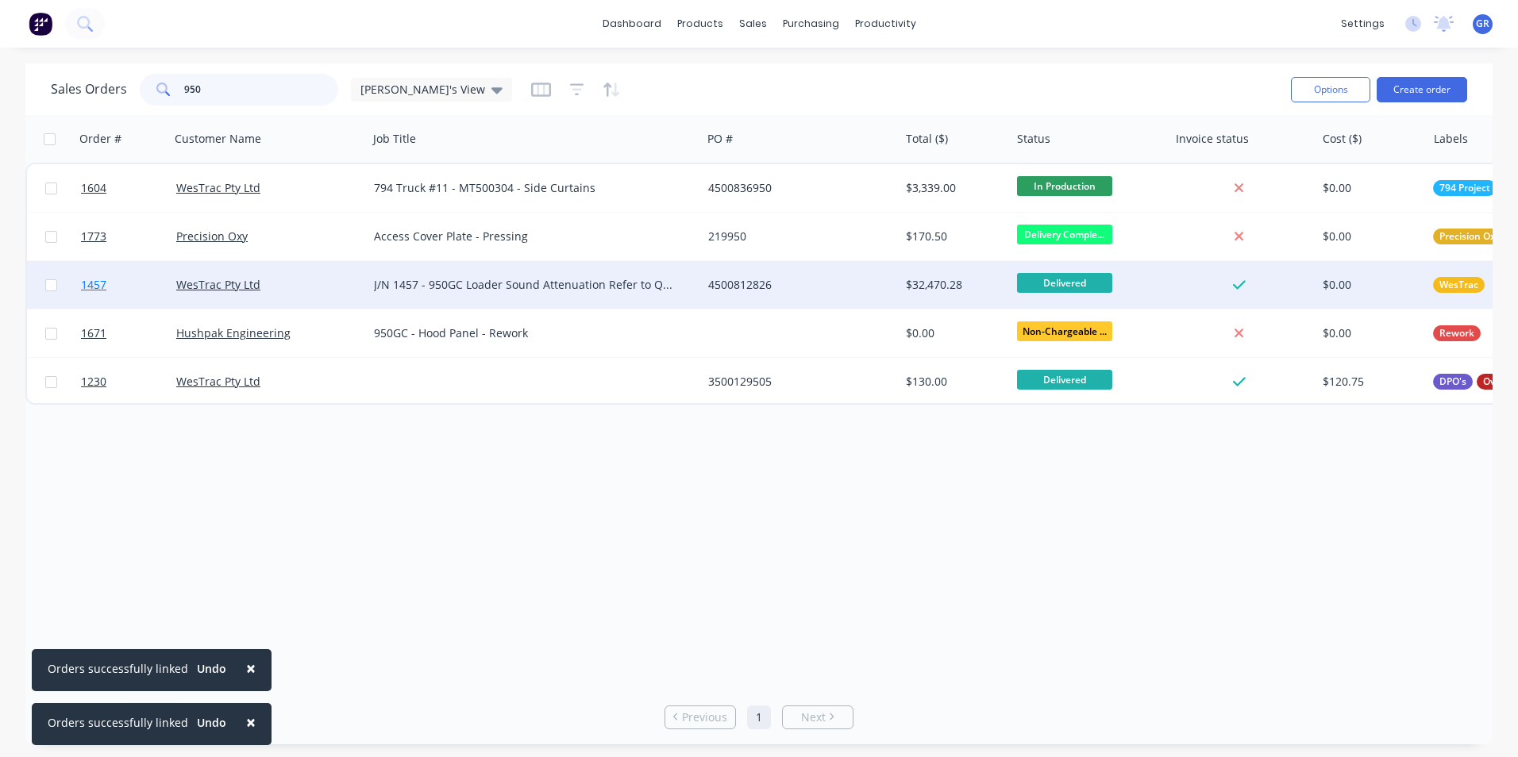
type input "950"
click at [93, 286] on span "1457" at bounding box center [93, 285] width 25 height 16
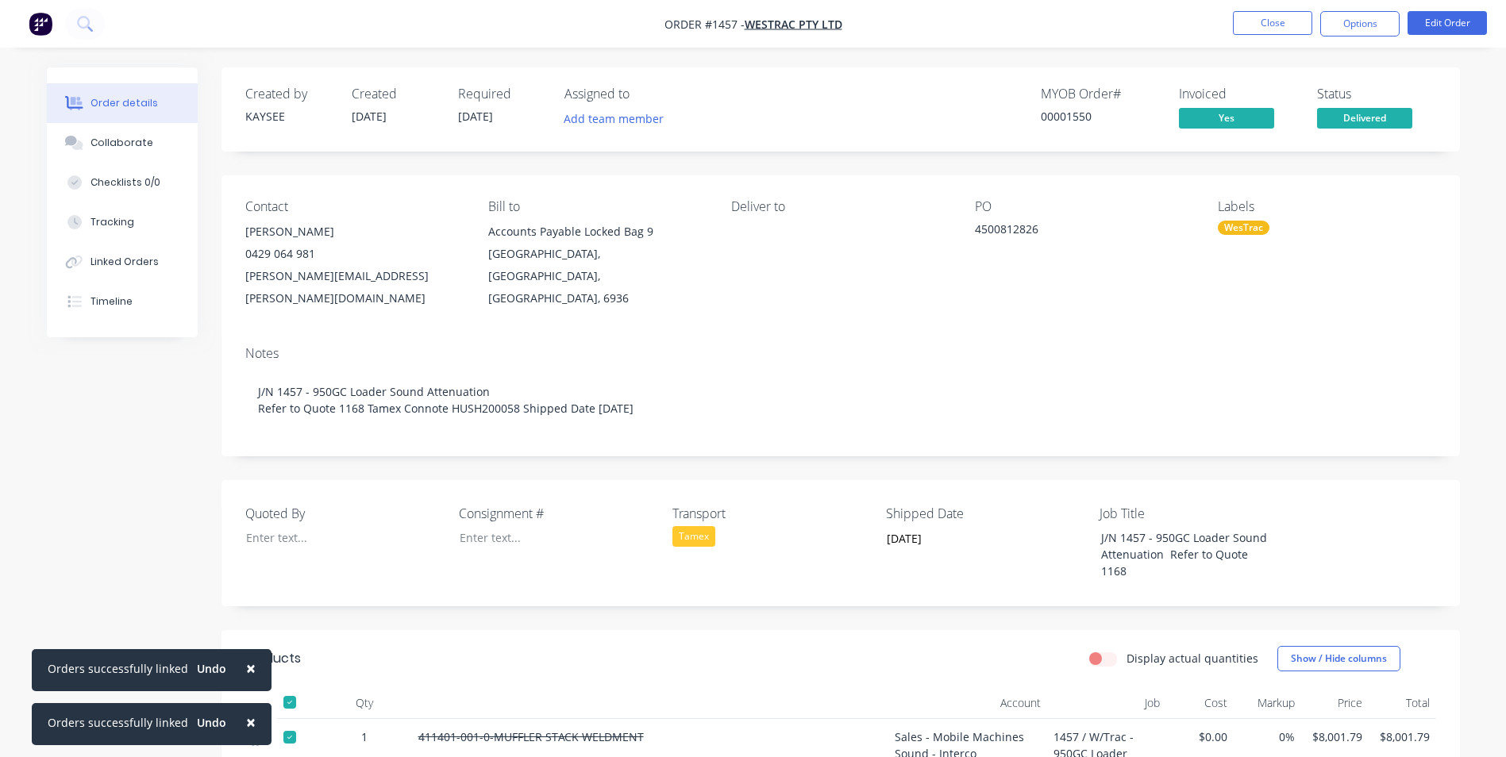
click at [248, 672] on span "×" at bounding box center [251, 668] width 10 height 22
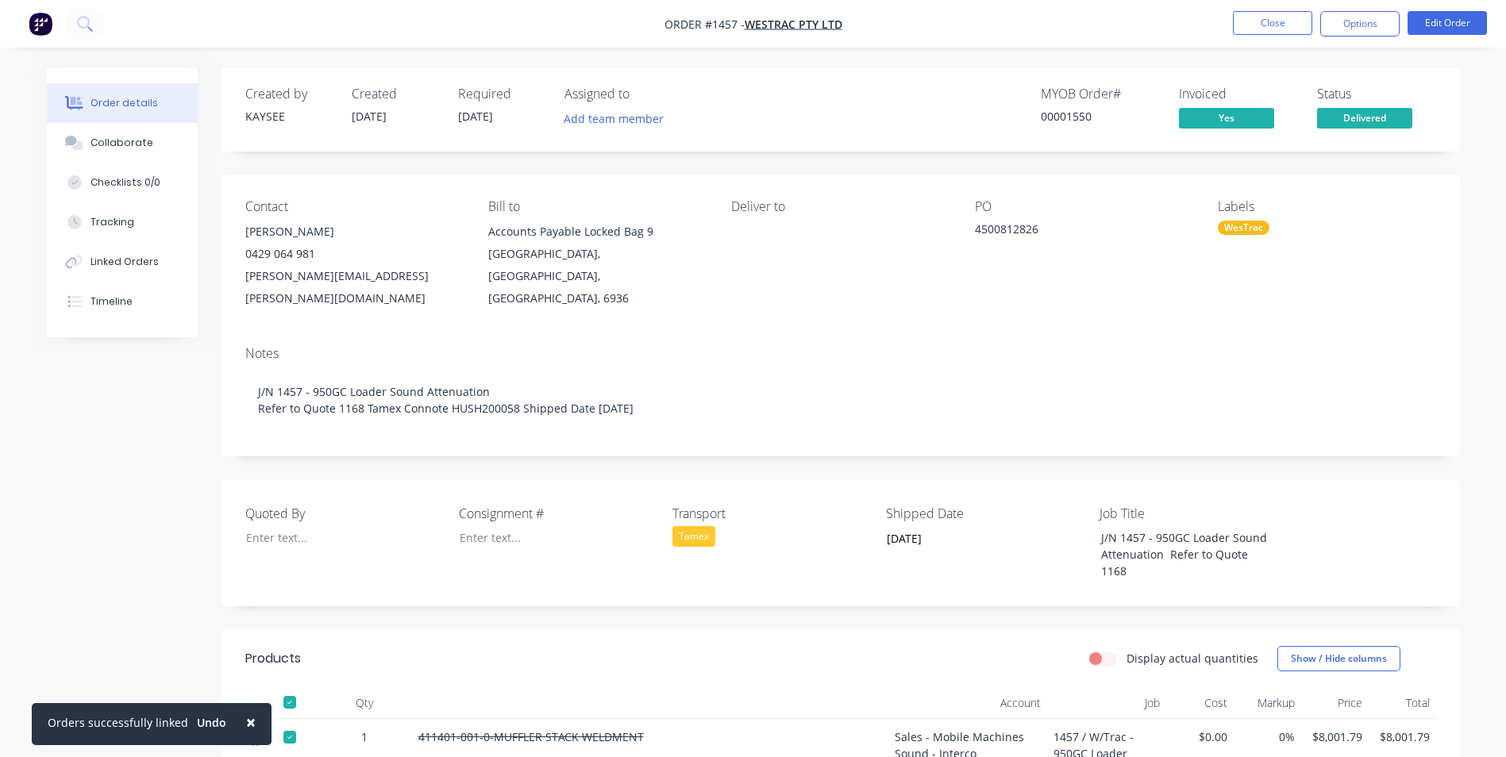
click at [248, 722] on span "×" at bounding box center [251, 722] width 10 height 22
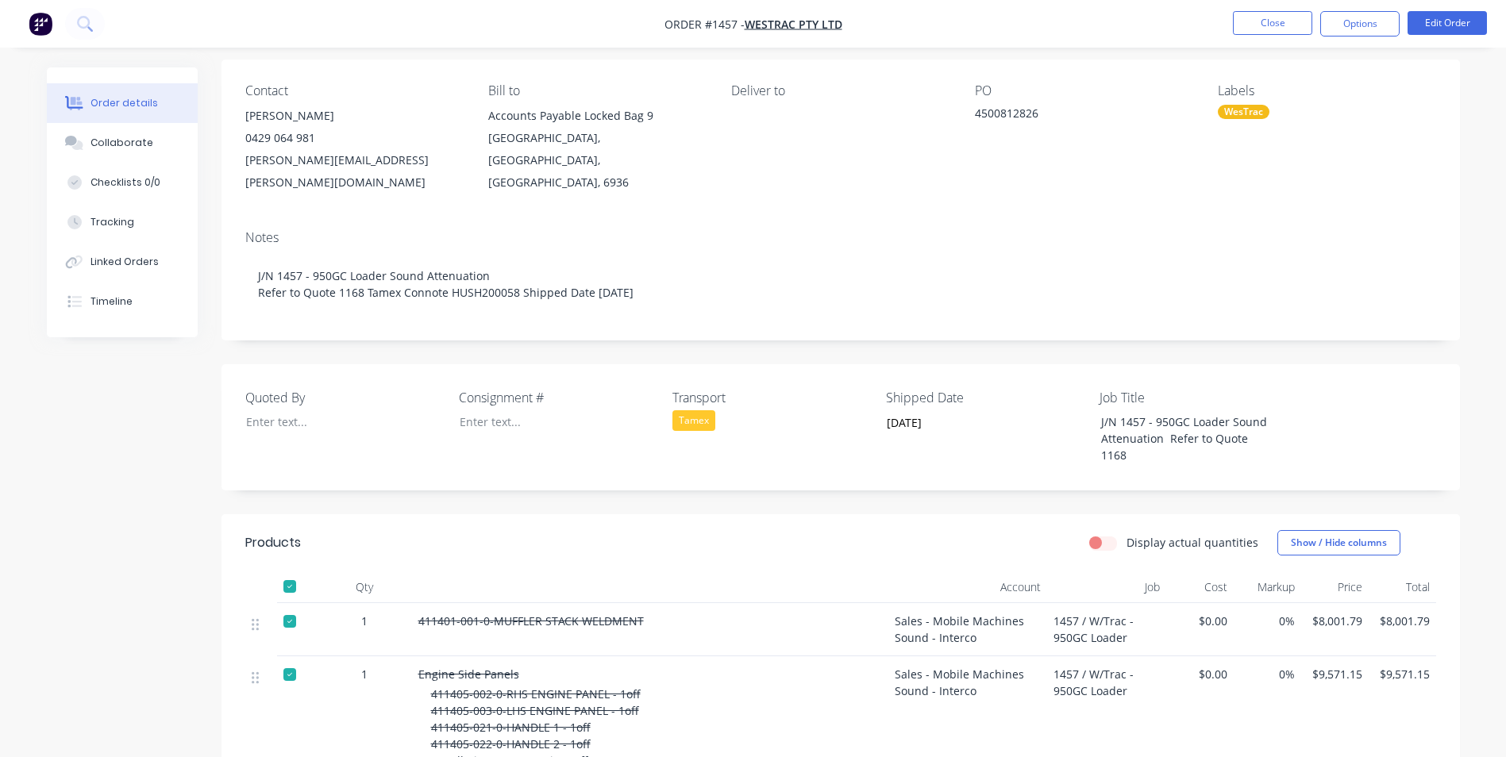
scroll to position [79, 0]
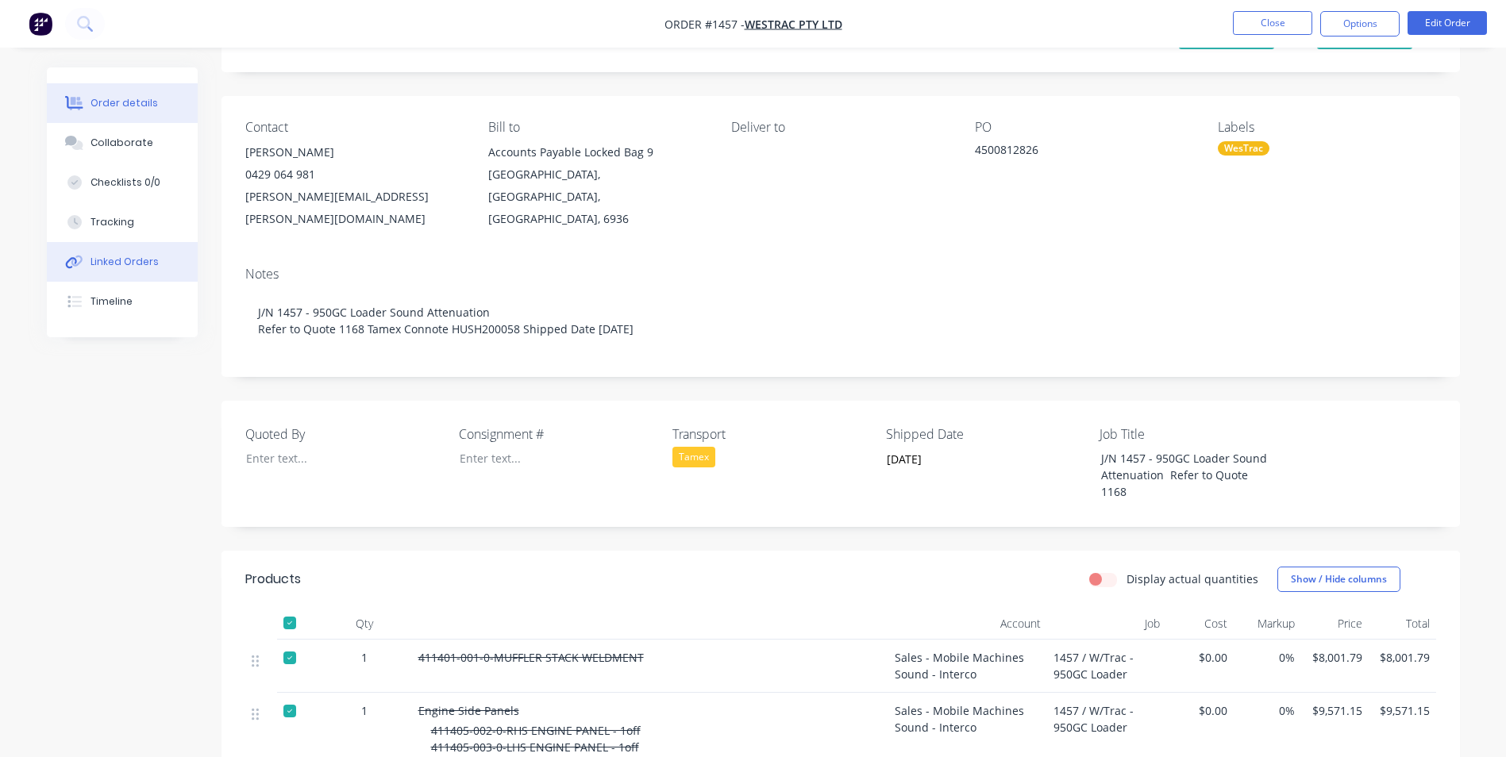
click at [120, 263] on div "Linked Orders" at bounding box center [124, 262] width 68 height 14
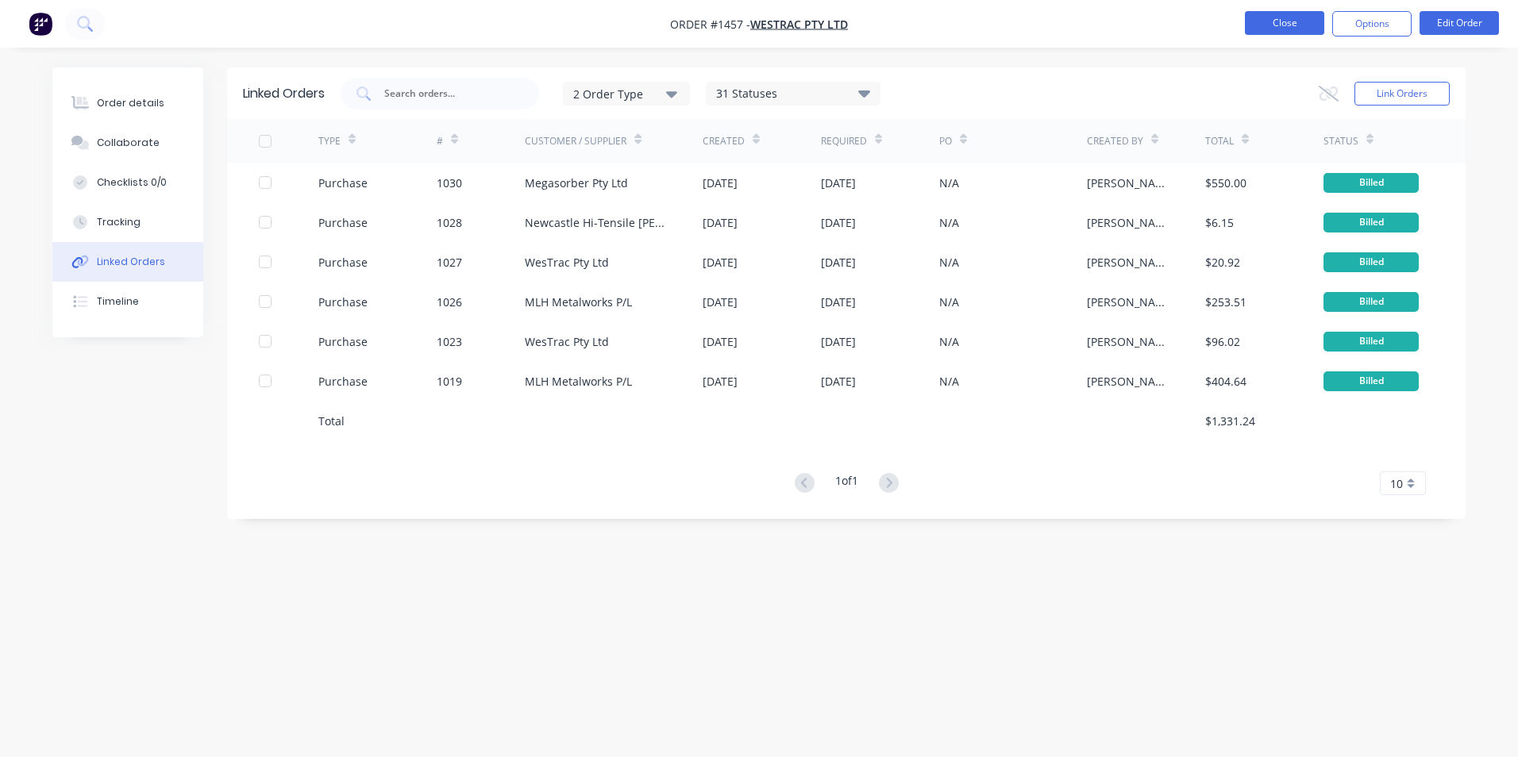
click at [1302, 24] on button "Close" at bounding box center [1284, 23] width 79 height 24
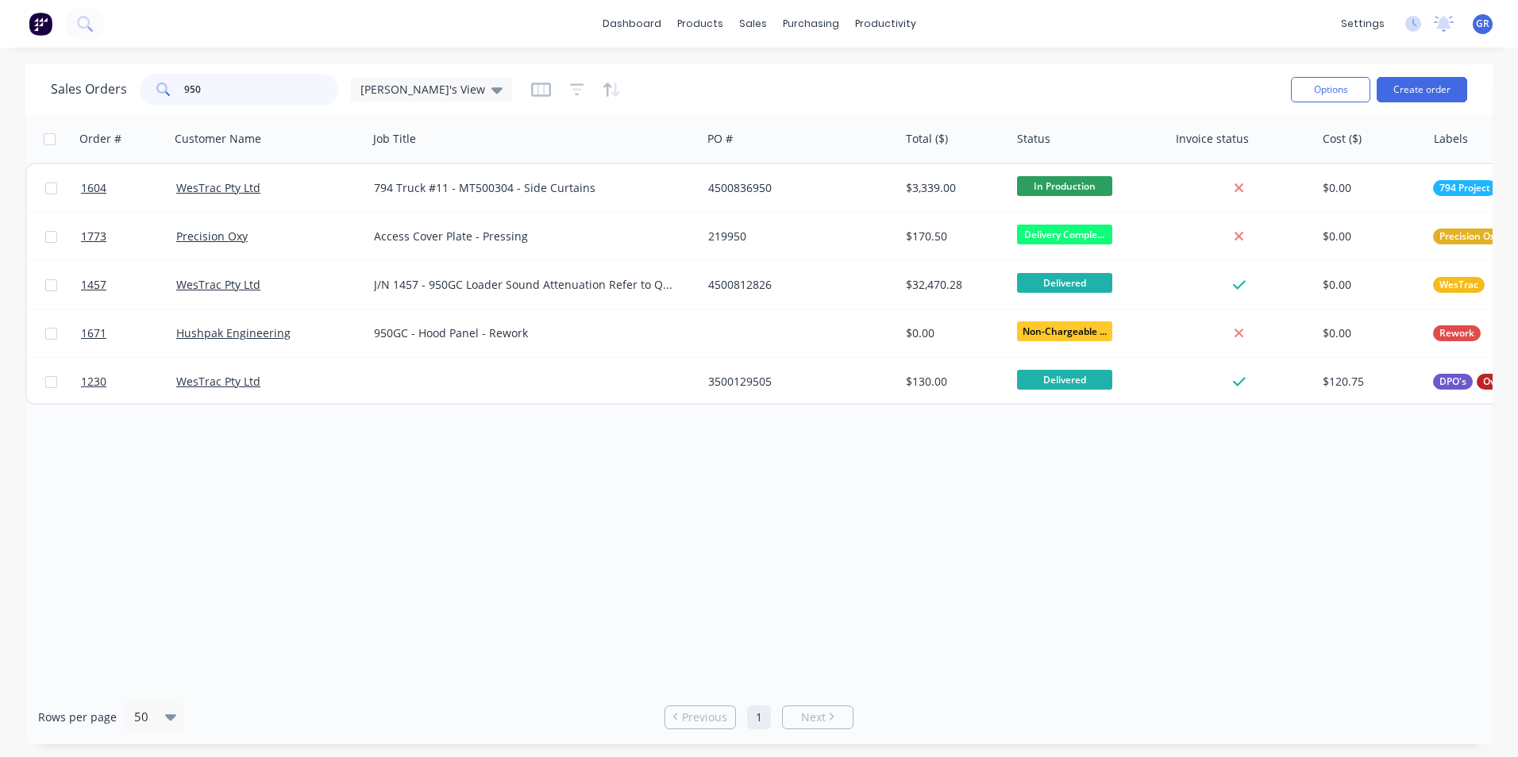
drag, startPoint x: 214, startPoint y: 92, endPoint x: 156, endPoint y: 92, distance: 57.1
click at [156, 92] on div "950" at bounding box center [239, 90] width 198 height 32
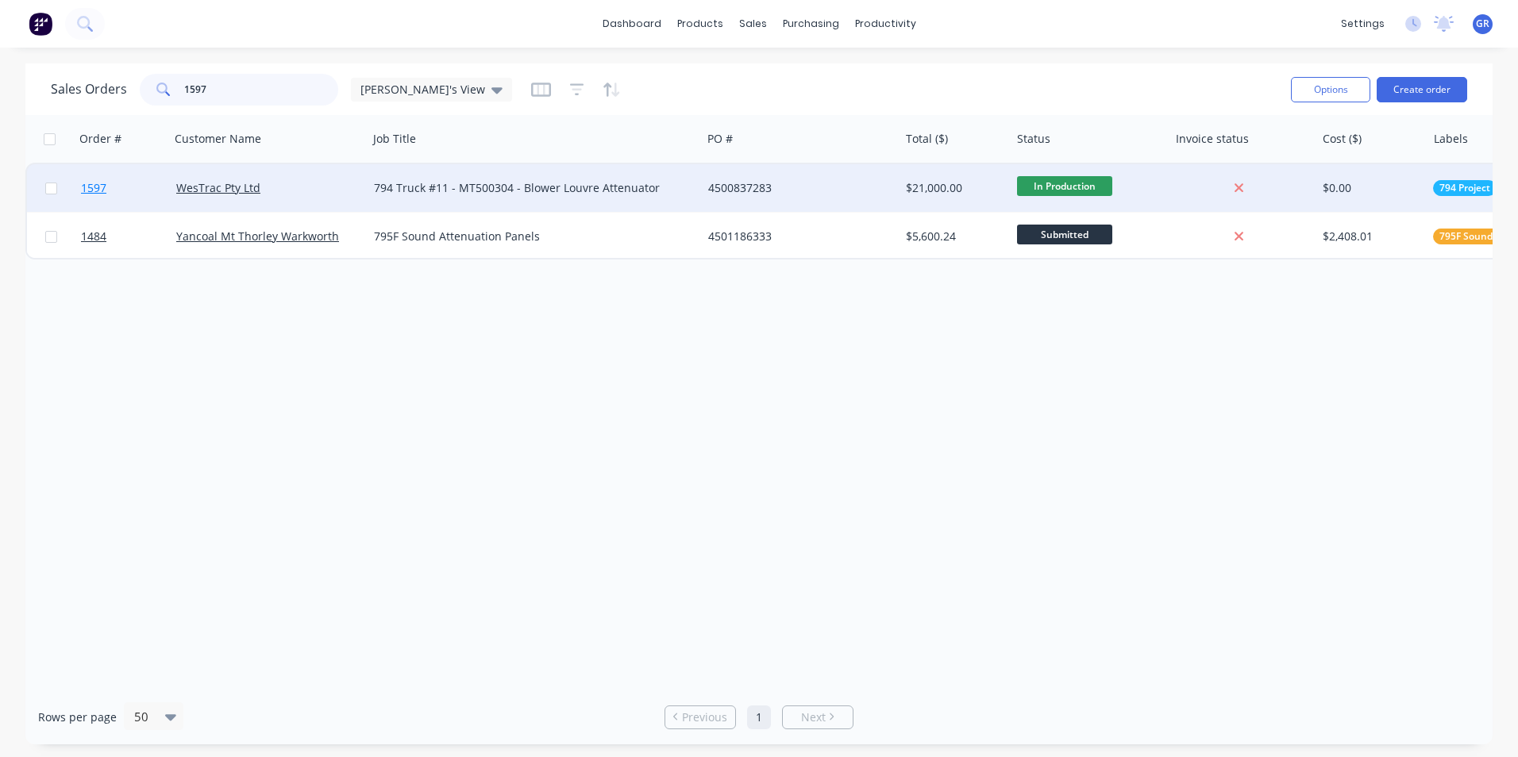
type input "1597"
click at [94, 189] on span "1597" at bounding box center [93, 188] width 25 height 16
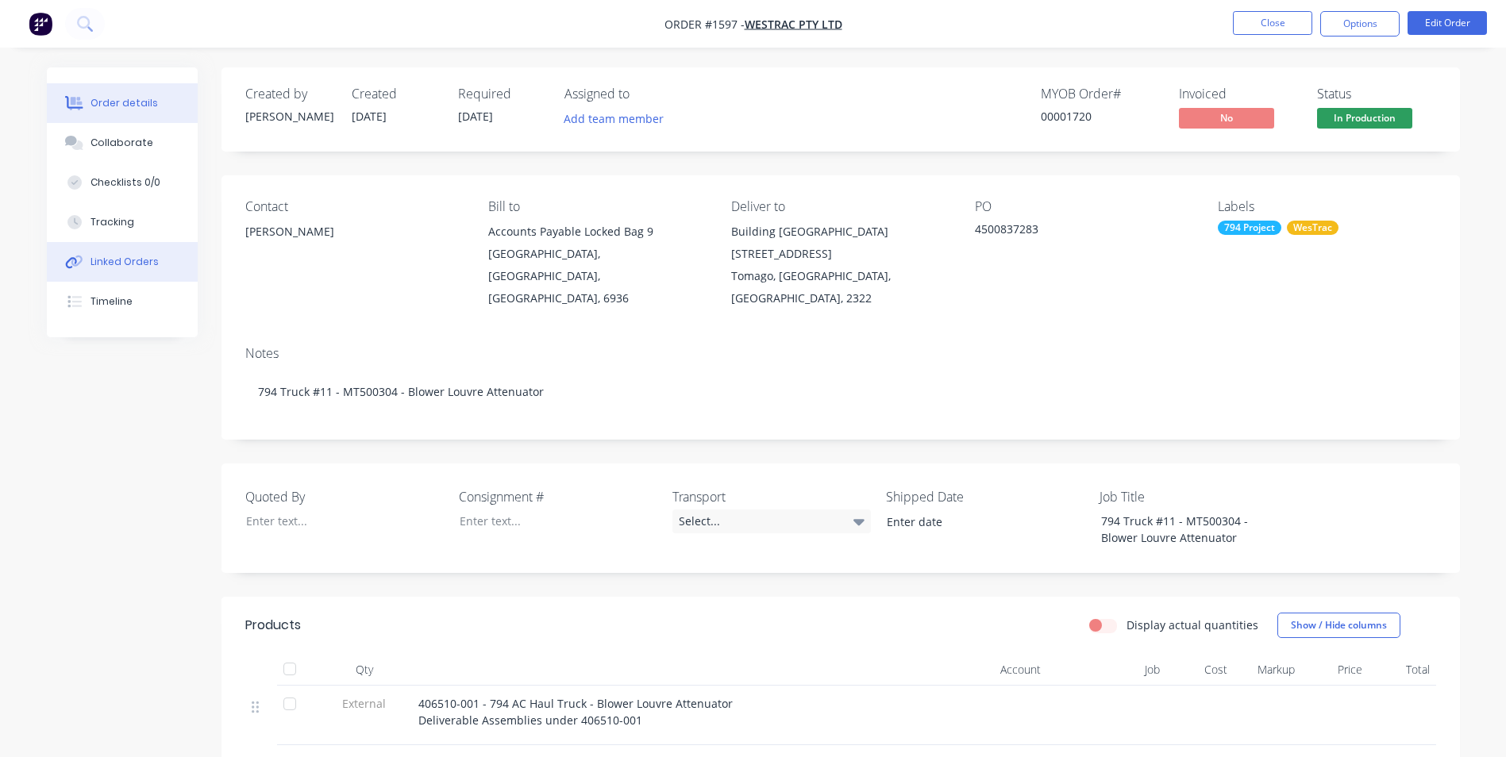
click at [106, 259] on div "Linked Orders" at bounding box center [124, 262] width 68 height 14
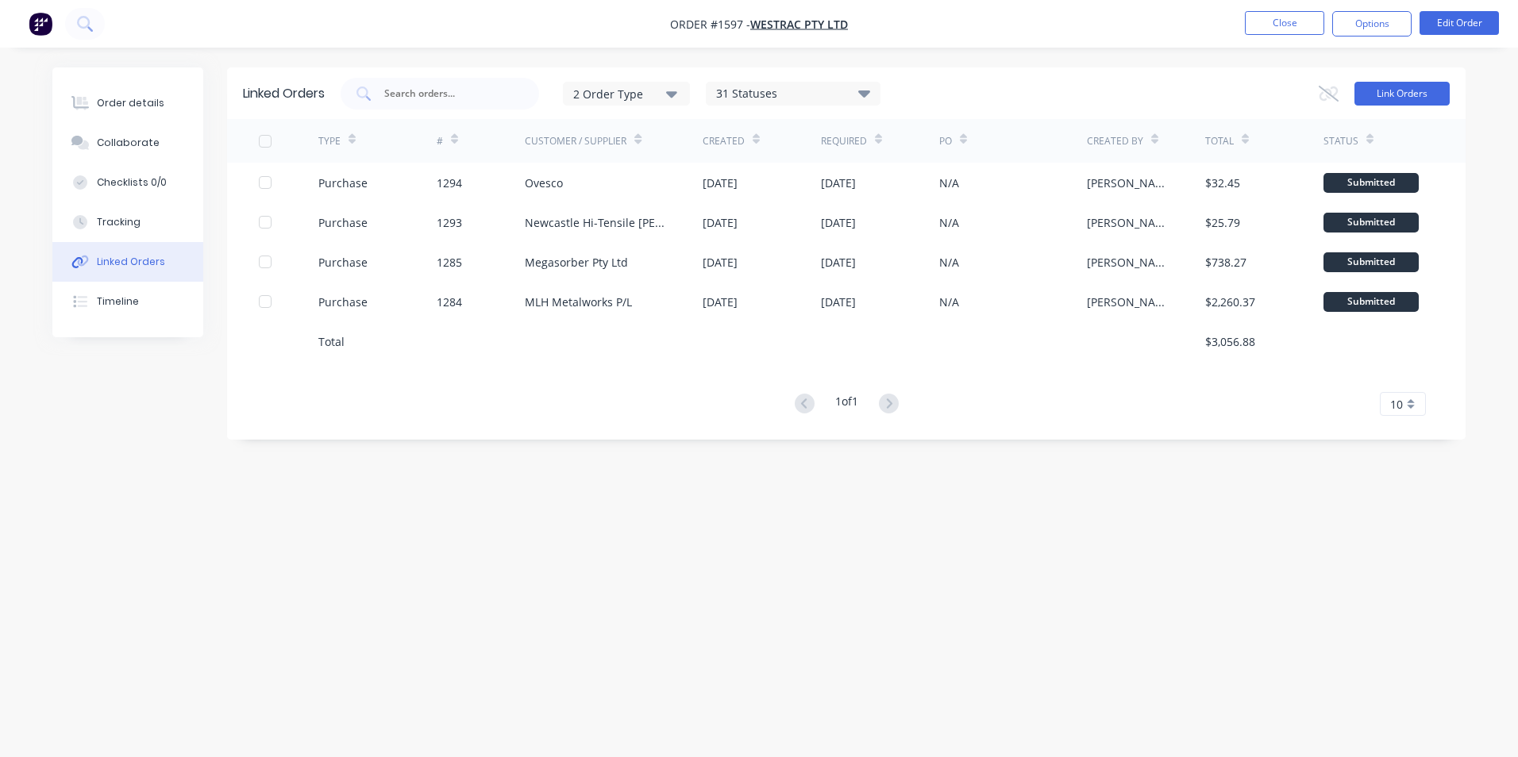
click at [1403, 93] on button "Link Orders" at bounding box center [1401, 94] width 95 height 24
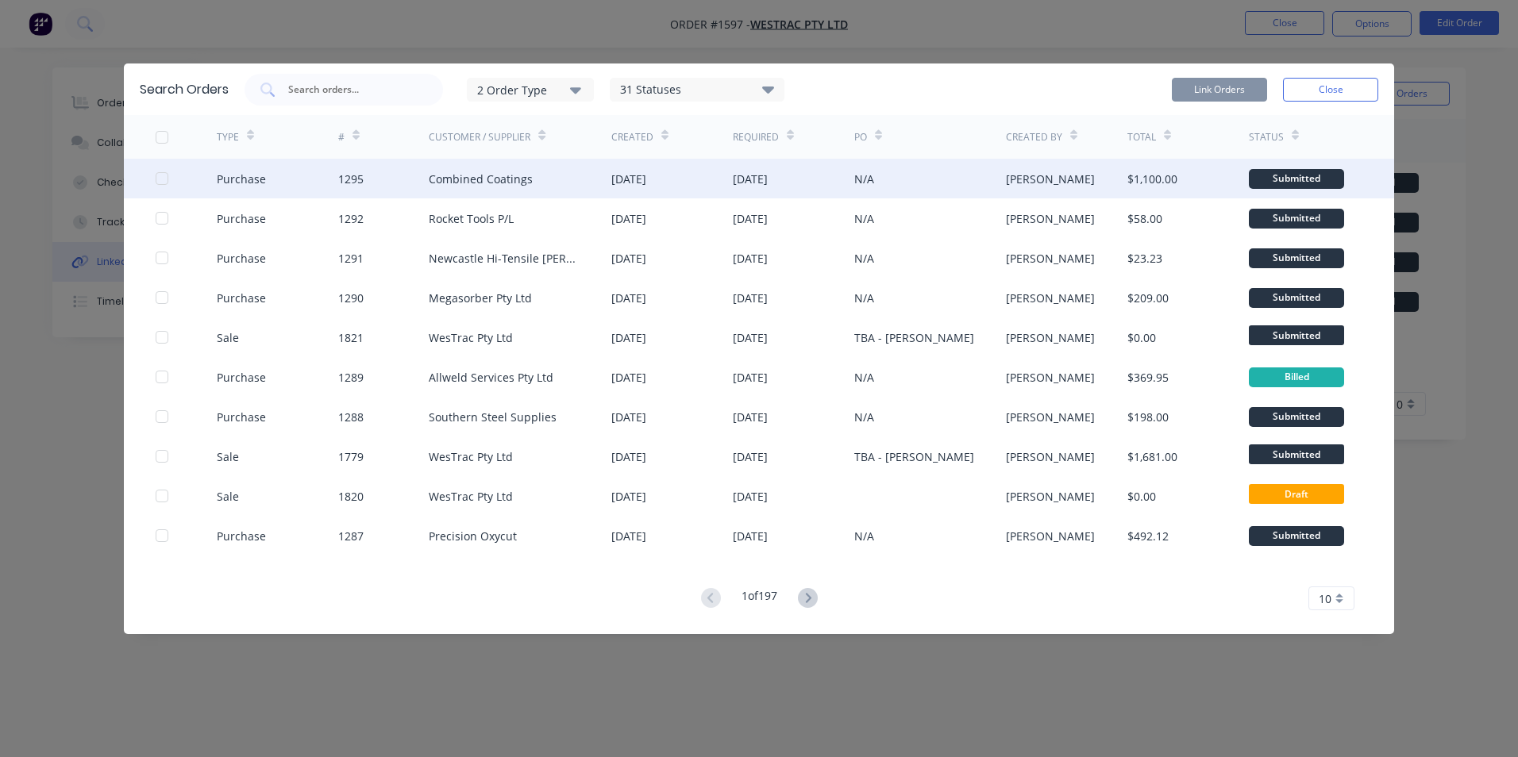
click at [160, 177] on div at bounding box center [162, 179] width 32 height 32
click at [1219, 82] on button "Link Orders" at bounding box center [1219, 90] width 95 height 24
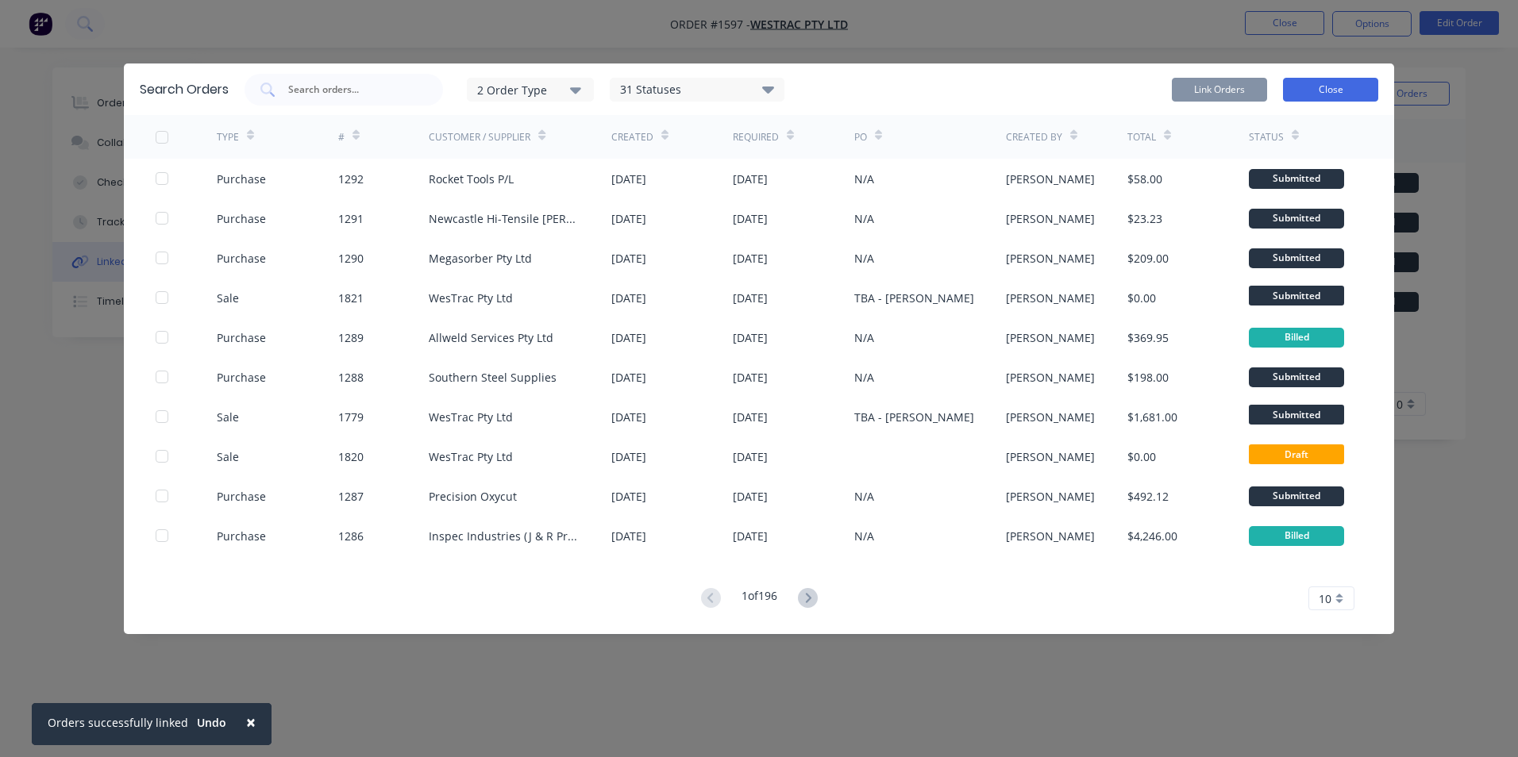
click at [1312, 89] on button "Close" at bounding box center [1330, 90] width 95 height 24
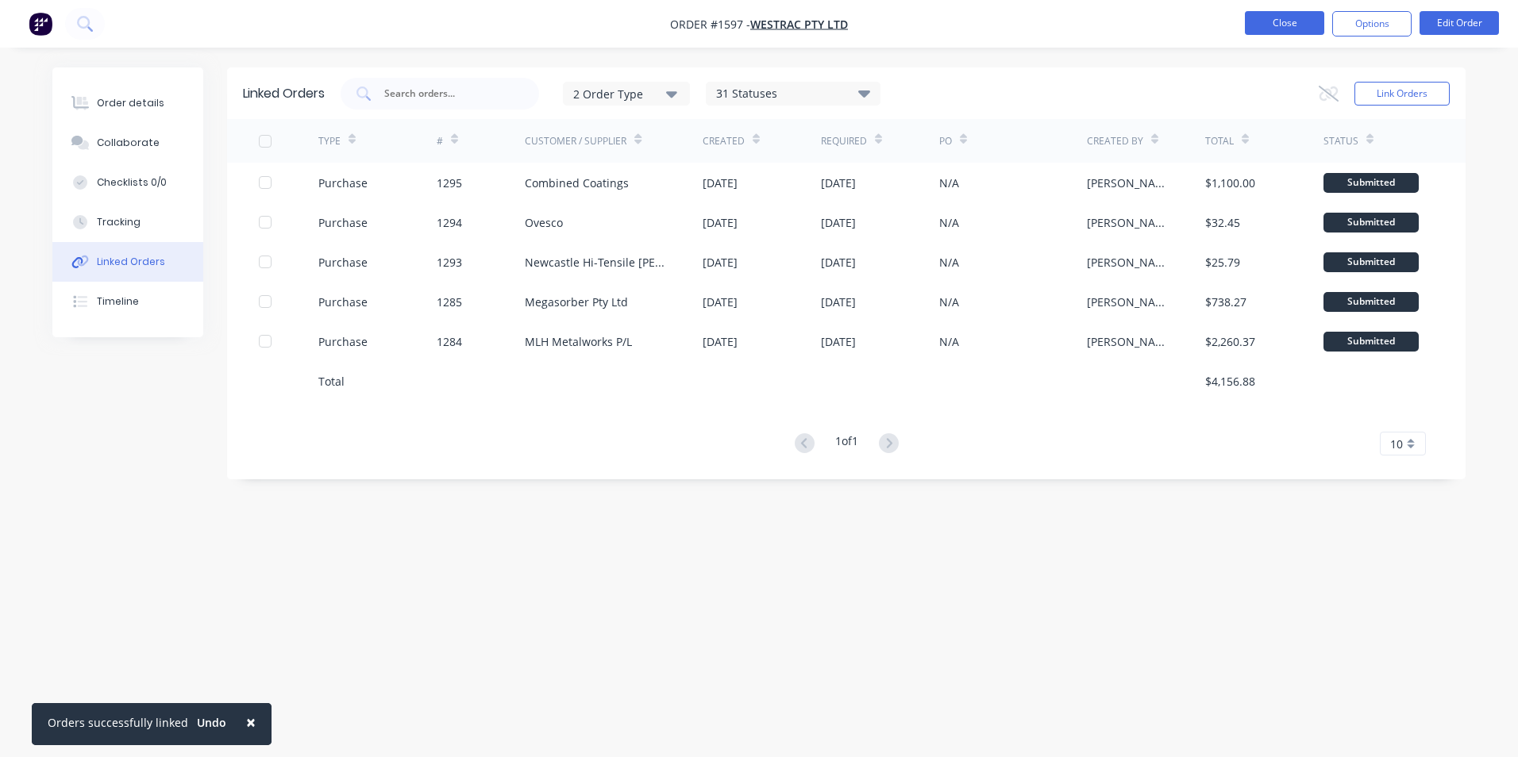
click at [1287, 24] on button "Close" at bounding box center [1284, 23] width 79 height 24
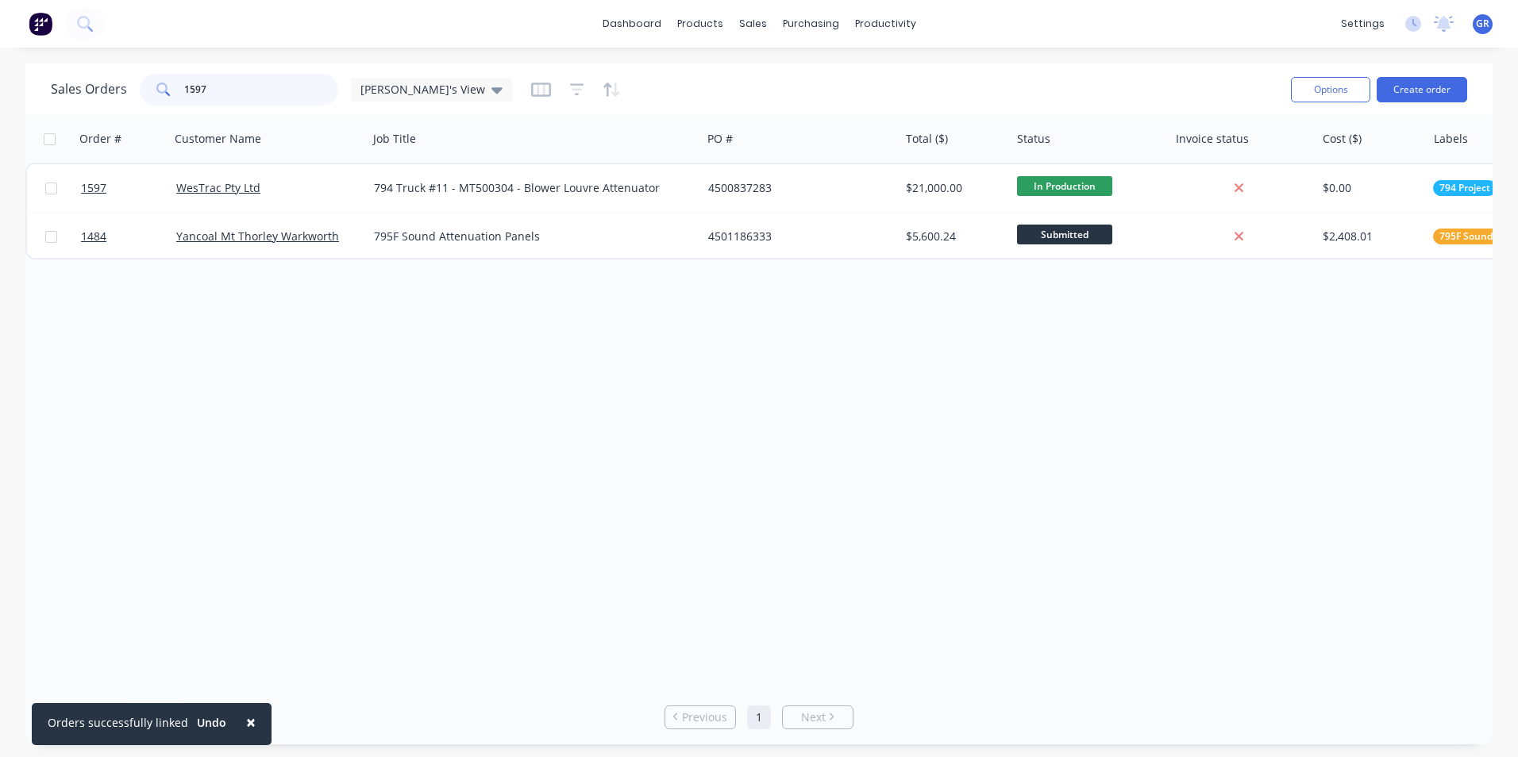
drag, startPoint x: 236, startPoint y: 85, endPoint x: 156, endPoint y: 80, distance: 79.5
click at [146, 84] on div "1597" at bounding box center [239, 90] width 198 height 32
